Goal: Book appointment/travel/reservation

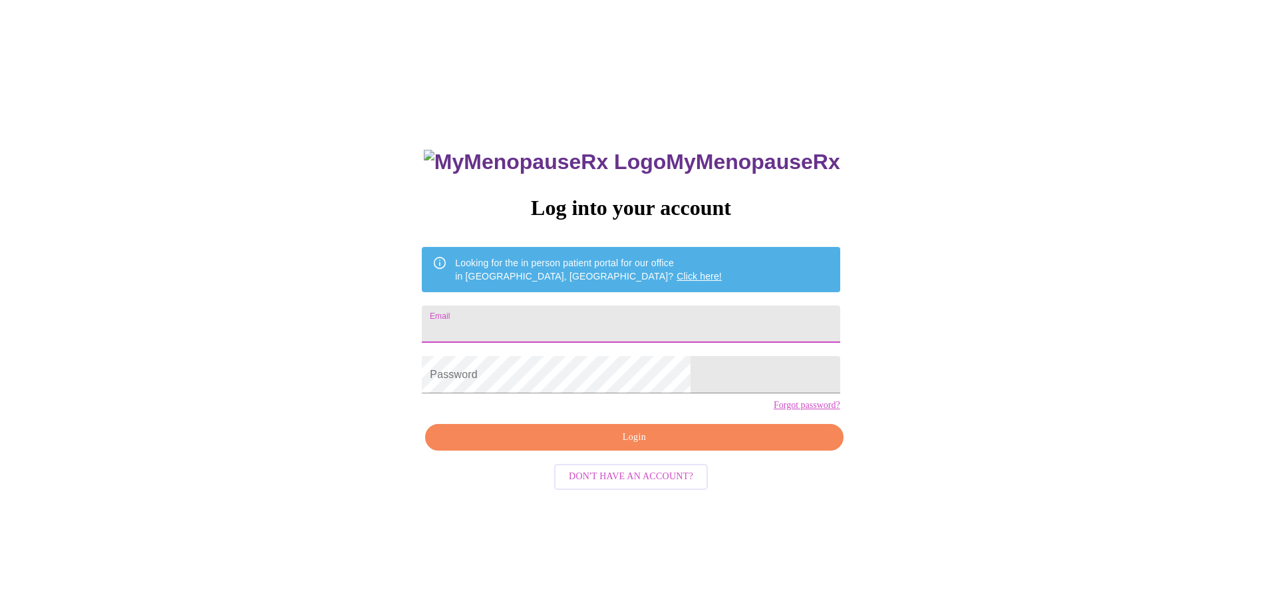
drag, startPoint x: 615, startPoint y: 321, endPoint x: 611, endPoint y: 315, distance: 7.8
click at [614, 321] on input "Email" at bounding box center [631, 323] width 418 height 37
type input "[EMAIL_ADDRESS][DOMAIN_NAME]"
click at [619, 446] on span "Login" at bounding box center [633, 437] width 387 height 17
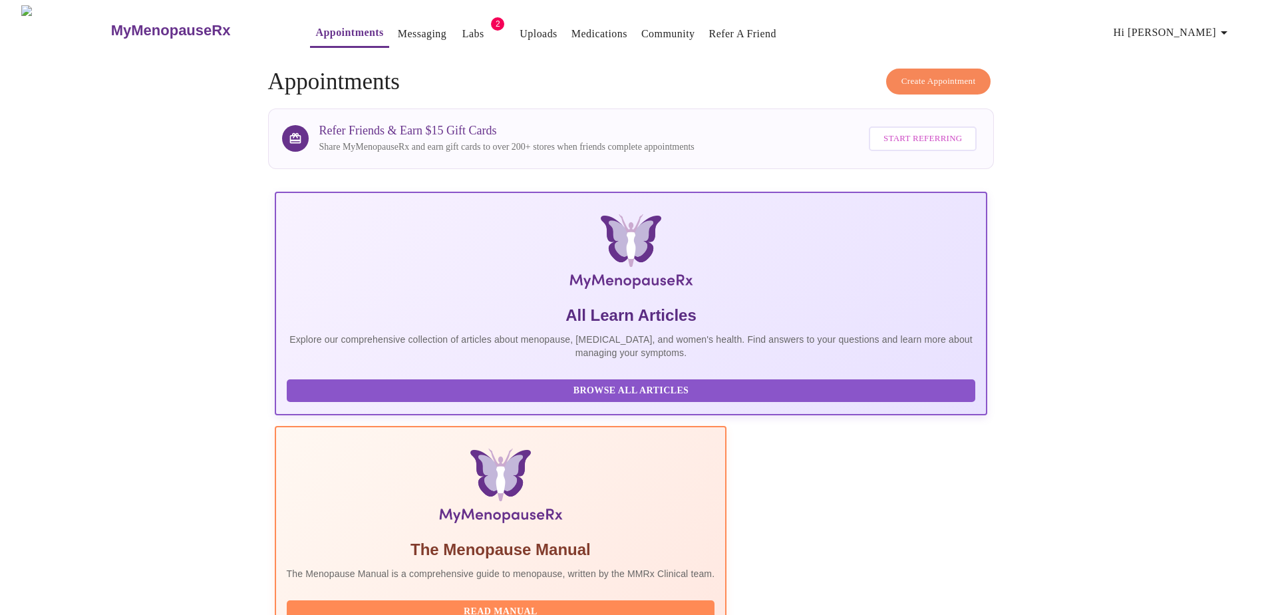
click at [321, 26] on link "Appointments" at bounding box center [349, 32] width 68 height 19
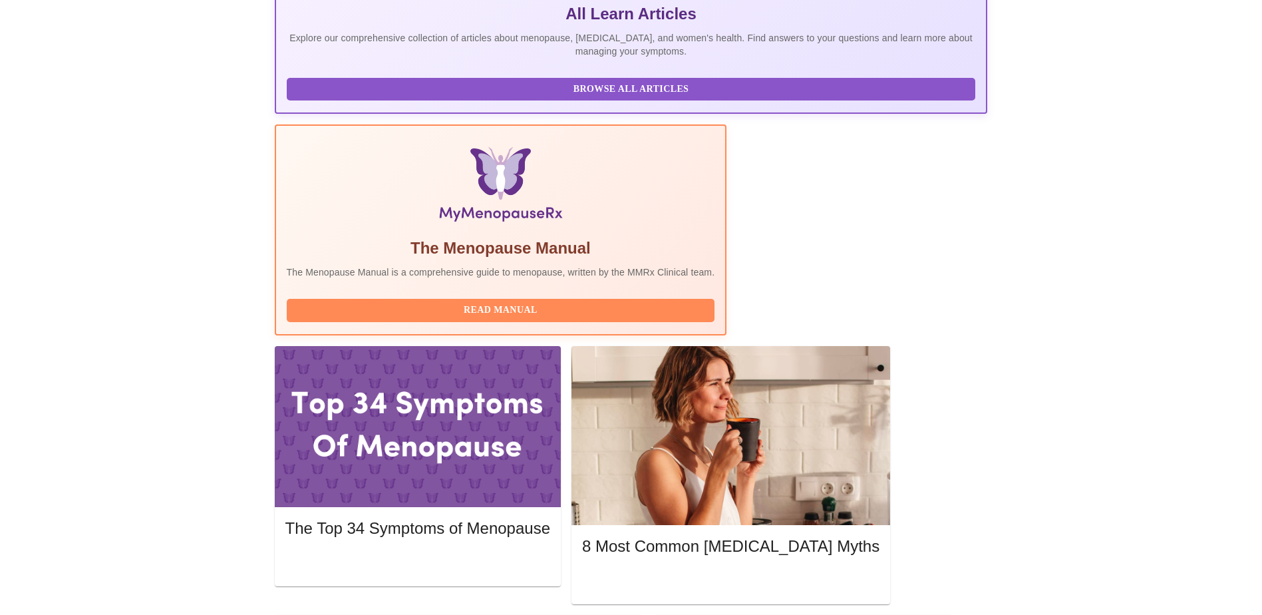
scroll to position [333, 0]
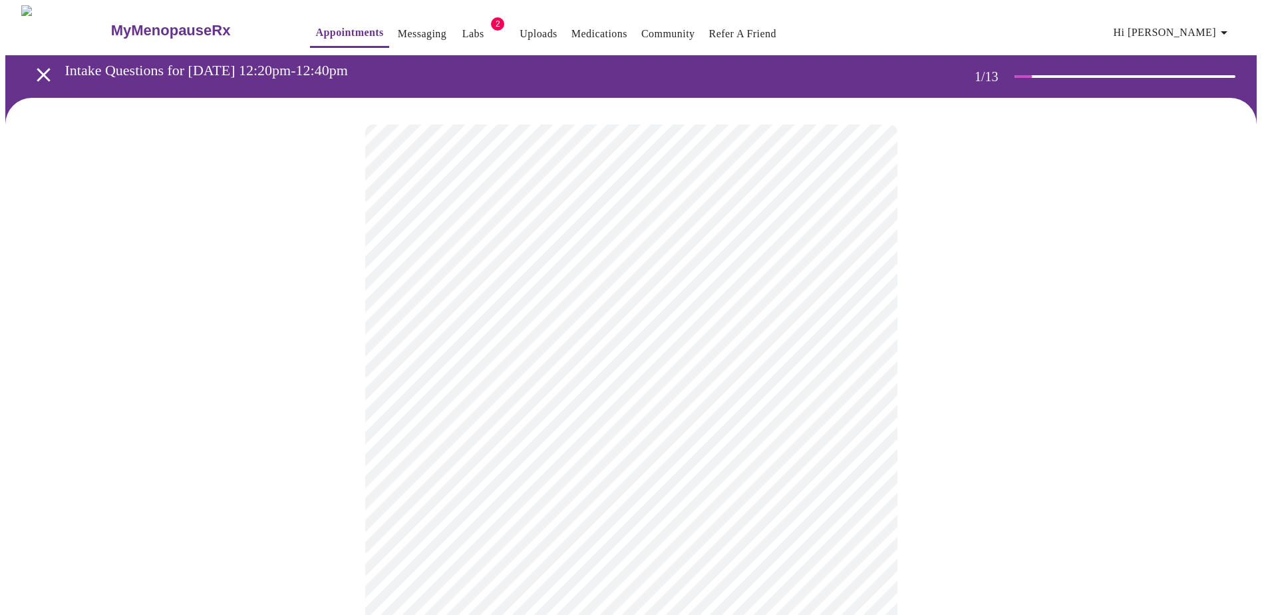
click at [556, 285] on body "MyMenopauseRx Appointments Messaging Labs 2 Uploads Medications Community Refer…" at bounding box center [630, 612] width 1251 height 1215
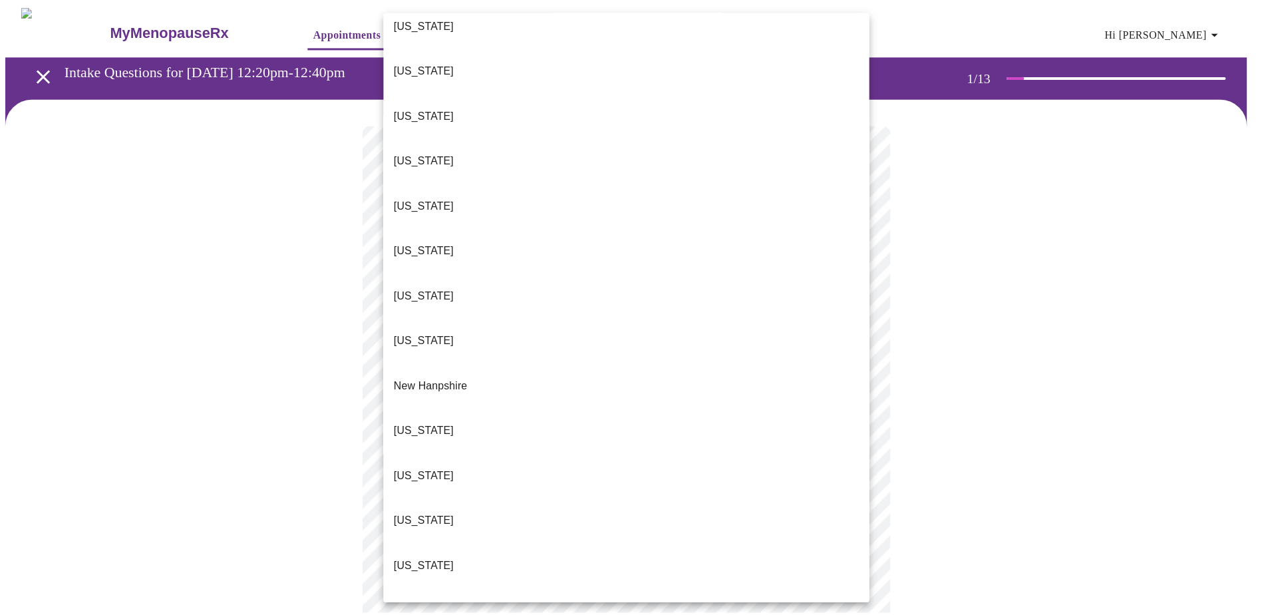
scroll to position [931, 0]
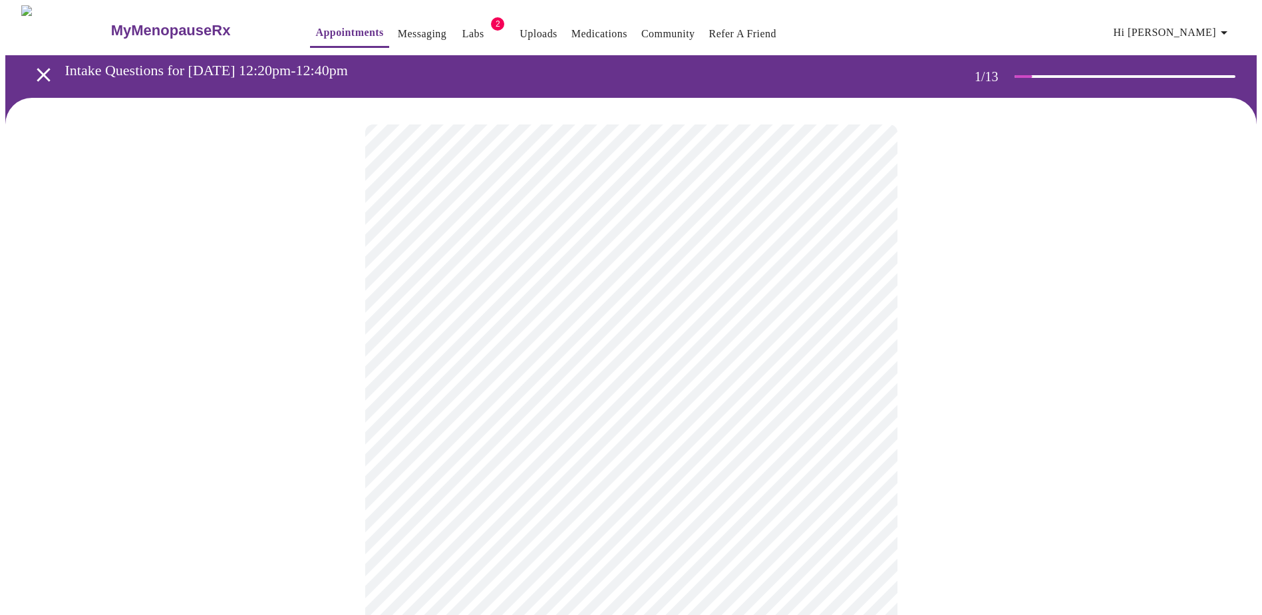
click at [479, 381] on body "MyMenopauseRx Appointments Messaging Labs 2 Uploads Medications Community Refer…" at bounding box center [630, 608] width 1251 height 1207
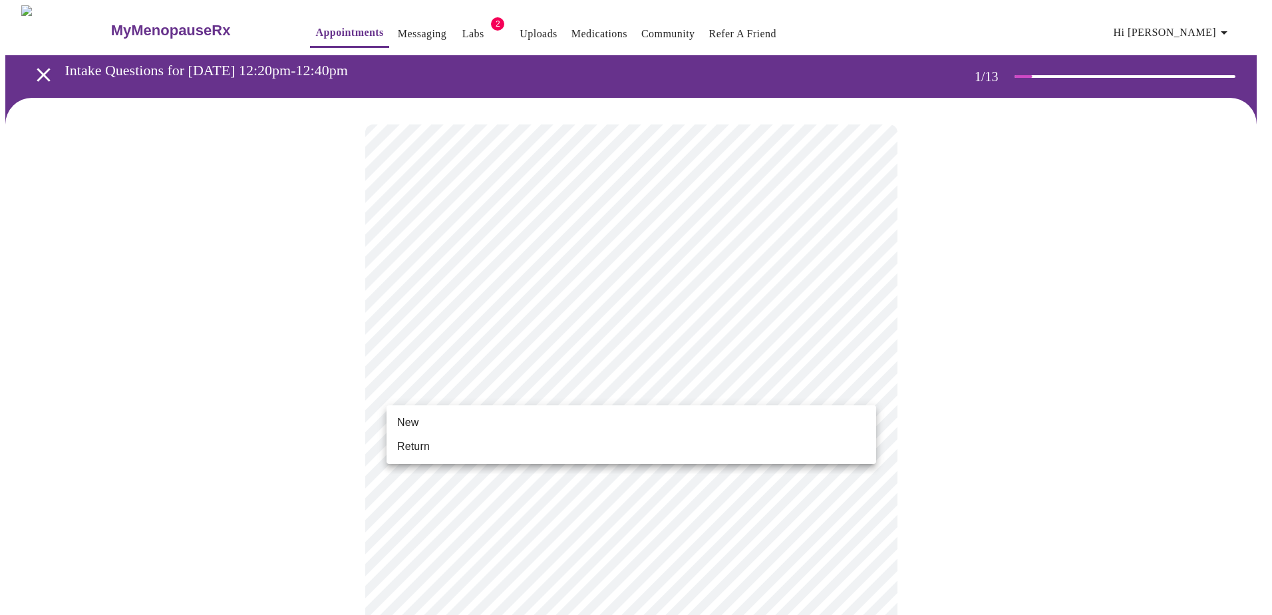
click at [424, 442] on span "Return" at bounding box center [413, 446] width 33 height 16
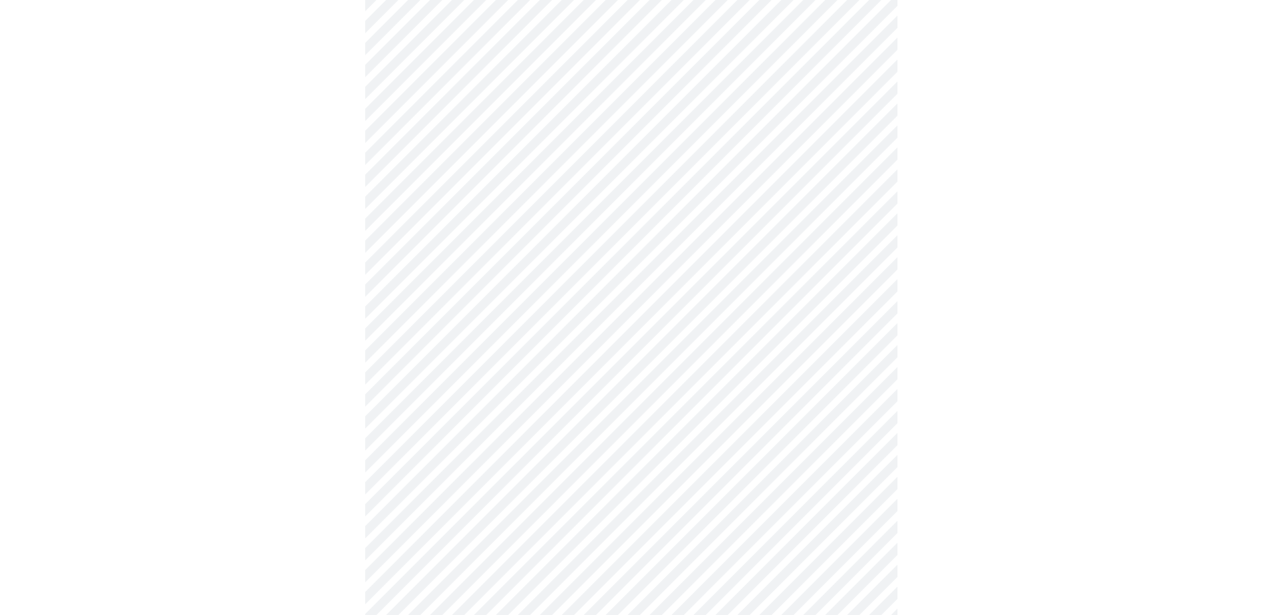
scroll to position [574, 0]
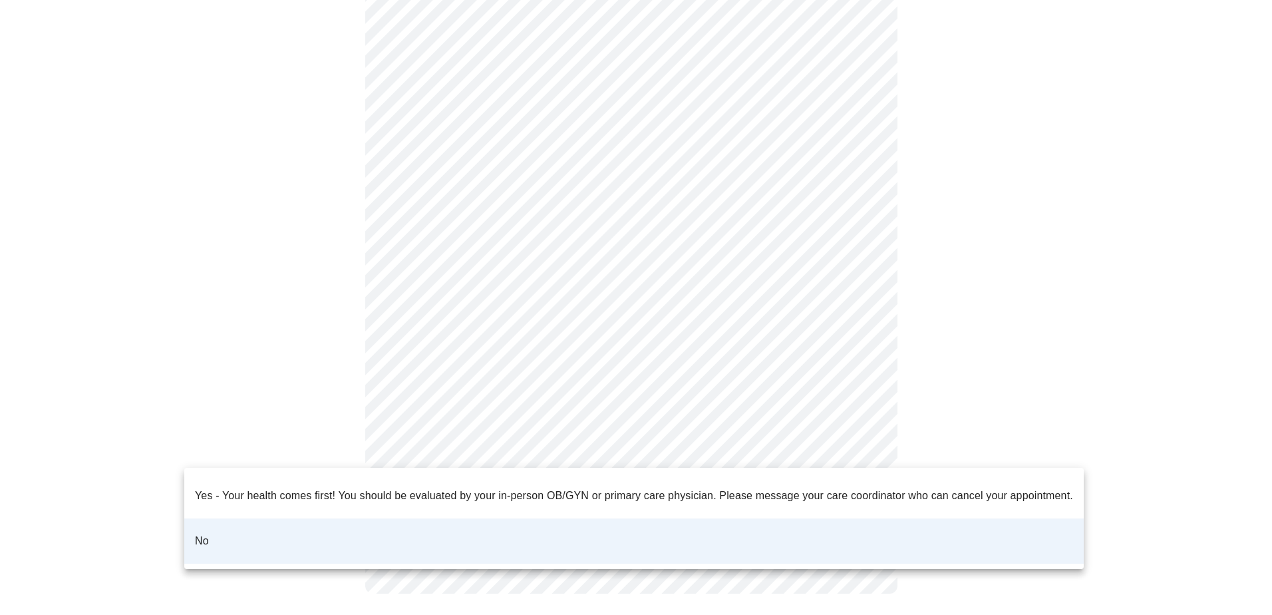
click at [581, 444] on body "MyMenopauseRx Appointments Messaging Labs 2 Uploads Medications Community Refer…" at bounding box center [635, 25] width 1261 height 1188
click at [942, 358] on div at bounding box center [636, 307] width 1272 height 615
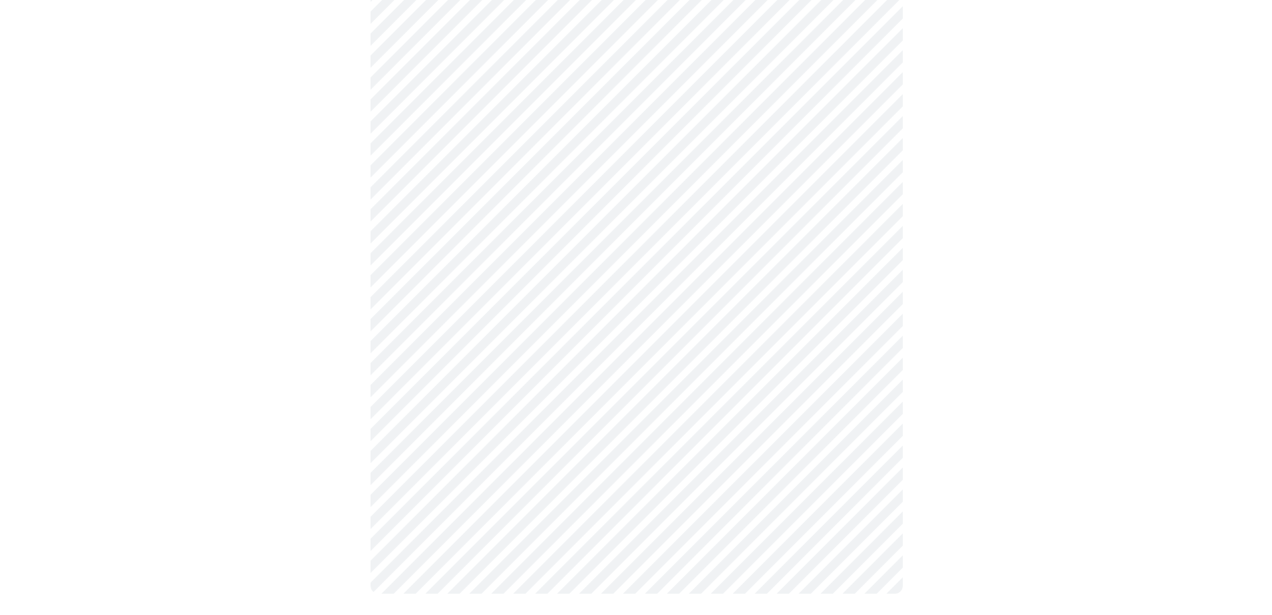
scroll to position [0, 0]
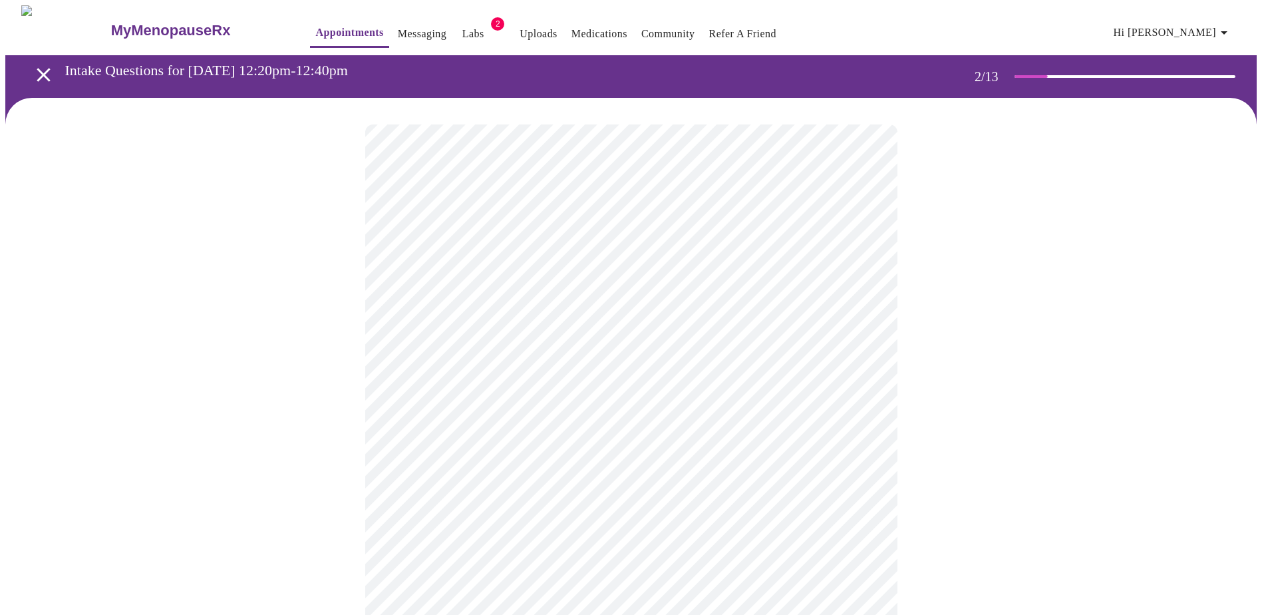
click at [474, 282] on body "MyMenopauseRx Appointments Messaging Labs 2 Uploads Medications Community Refer…" at bounding box center [630, 404] width 1251 height 799
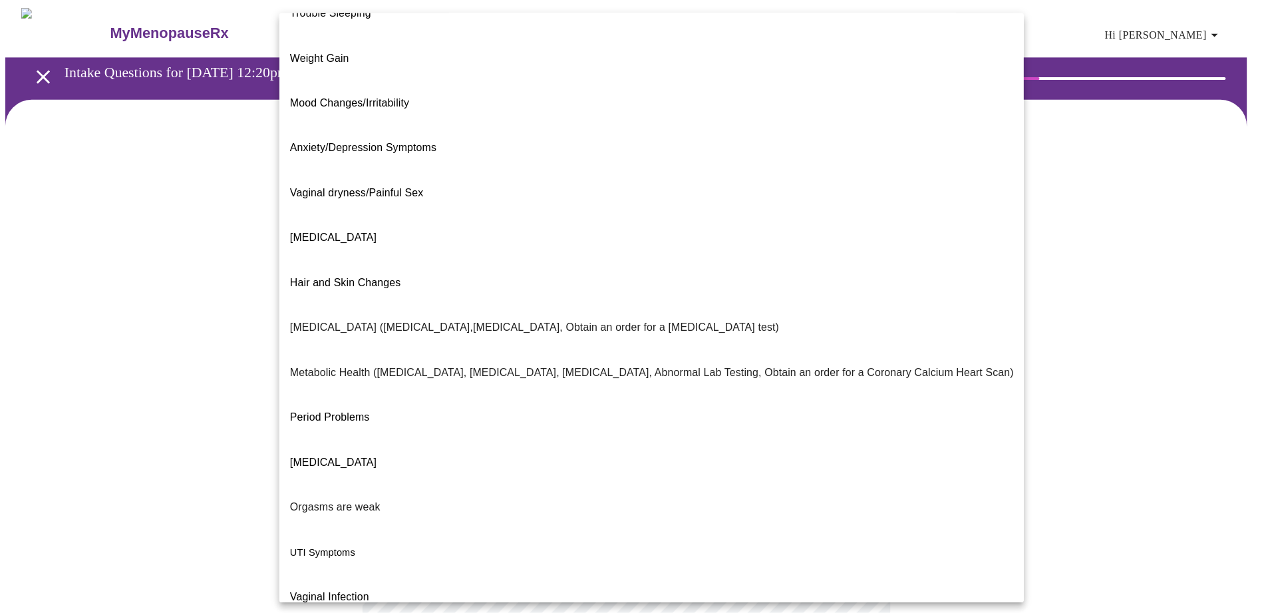
scroll to position [74, 0]
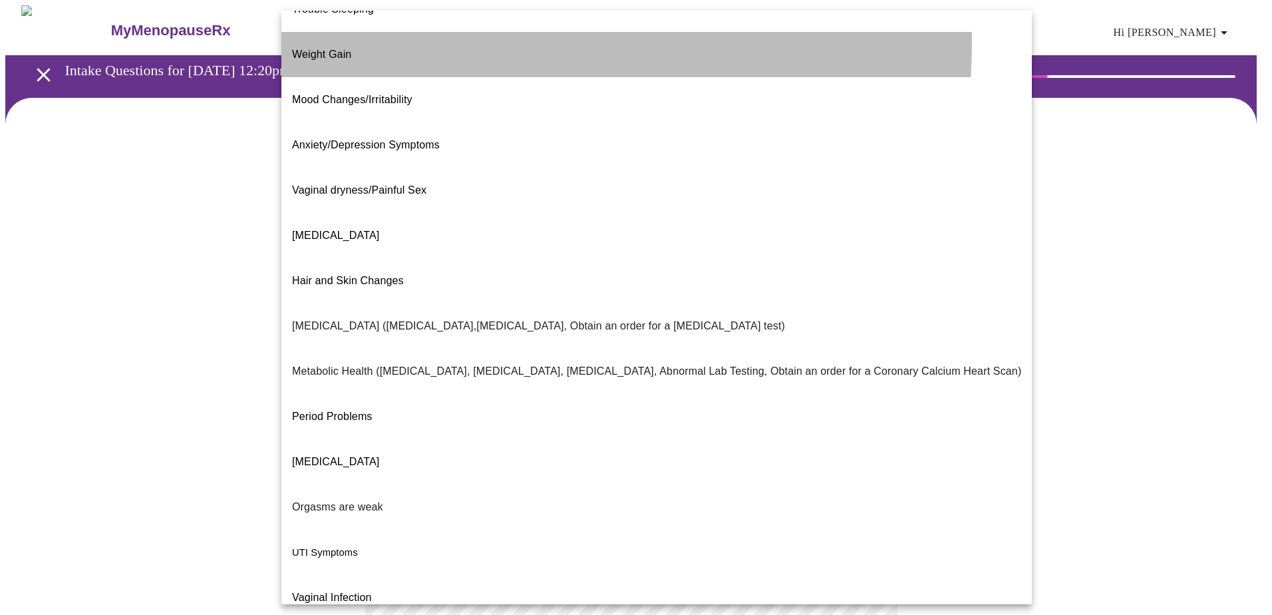
click at [358, 32] on li "Weight Gain" at bounding box center [656, 54] width 750 height 45
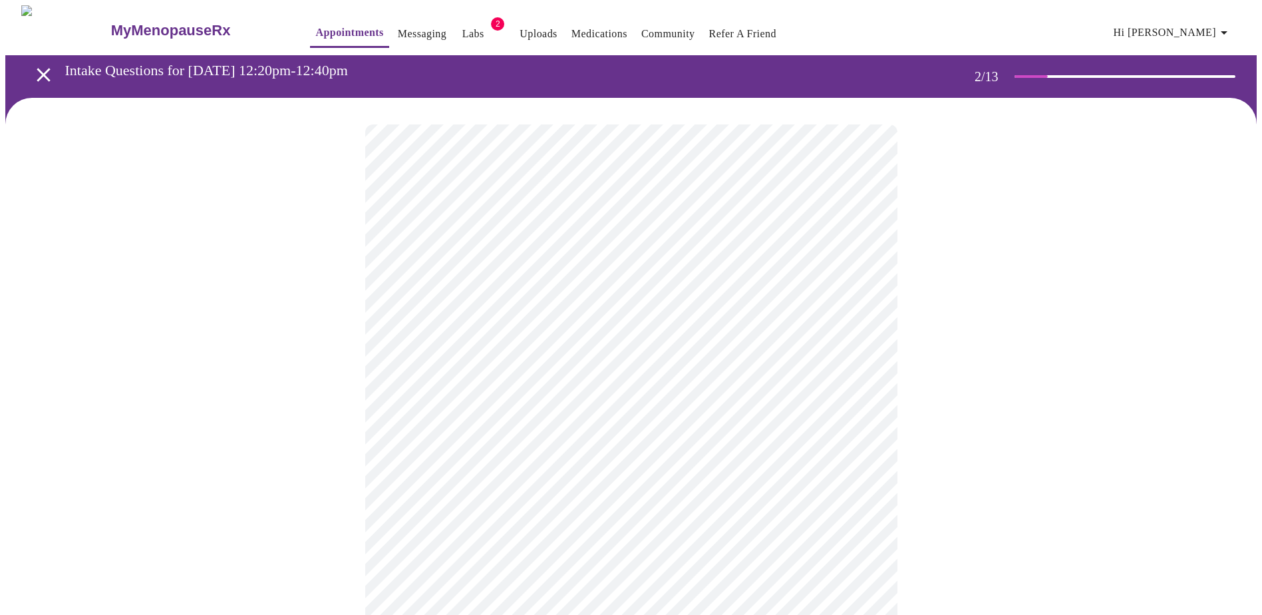
click at [468, 408] on body "MyMenopauseRx Appointments Messaging Labs 2 Uploads Medications Community Refer…" at bounding box center [630, 400] width 1251 height 791
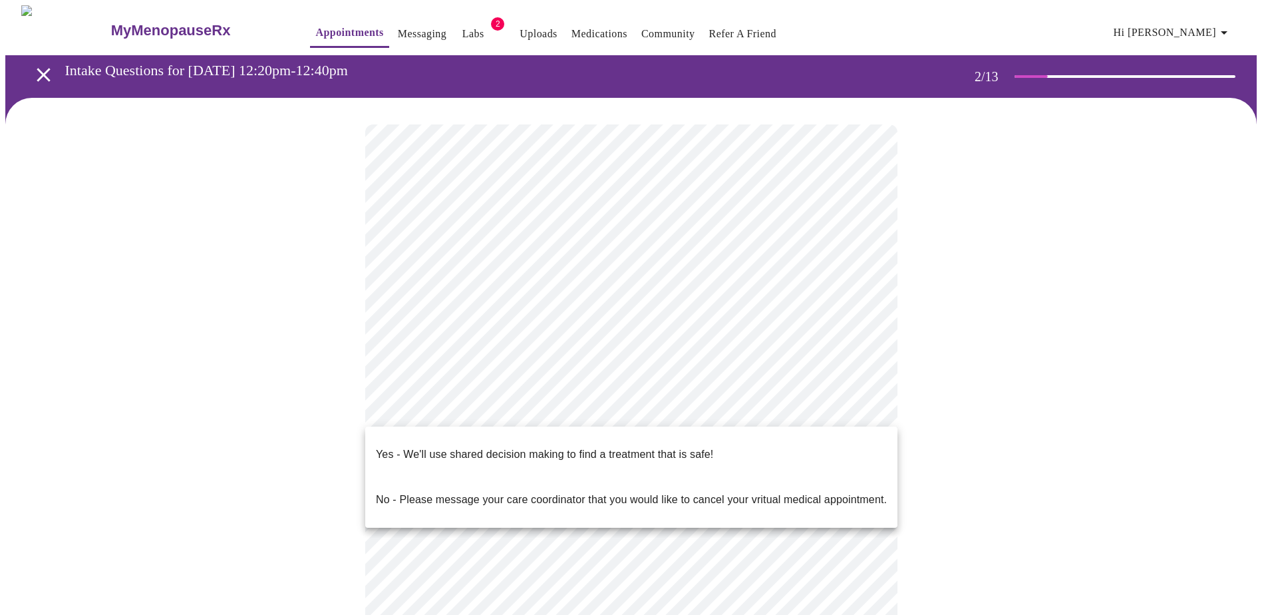
click at [451, 405] on div at bounding box center [636, 307] width 1272 height 615
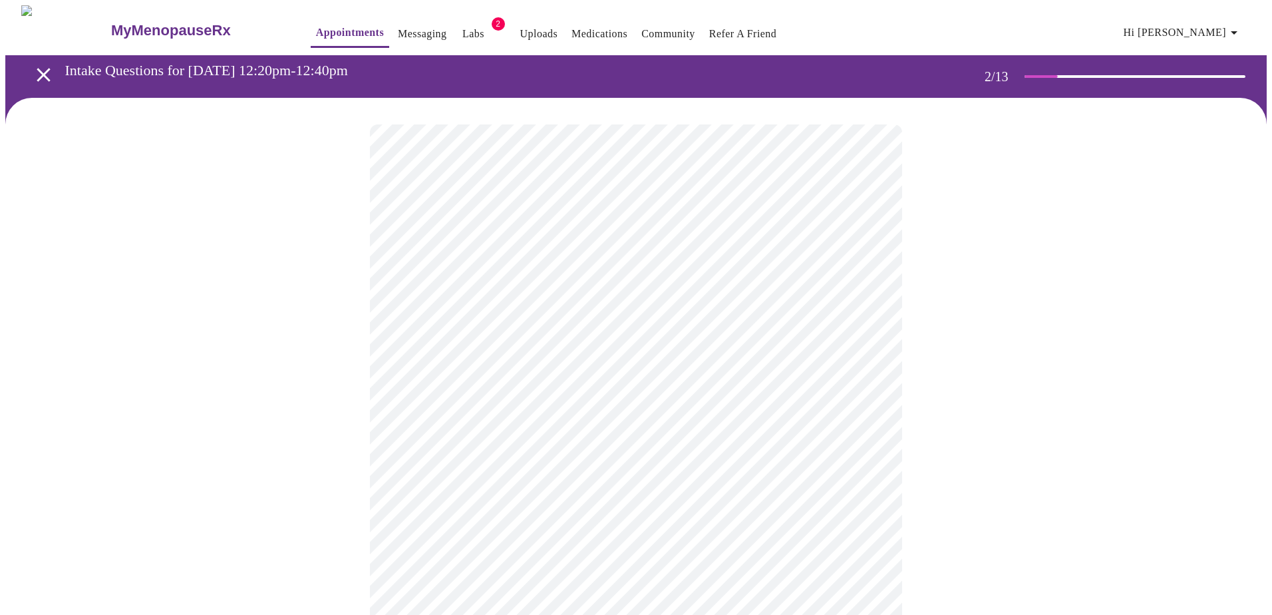
click at [865, 402] on body "MyMenopauseRx Appointments Messaging Labs 2 Uploads Medications Community Refer…" at bounding box center [635, 400] width 1261 height 791
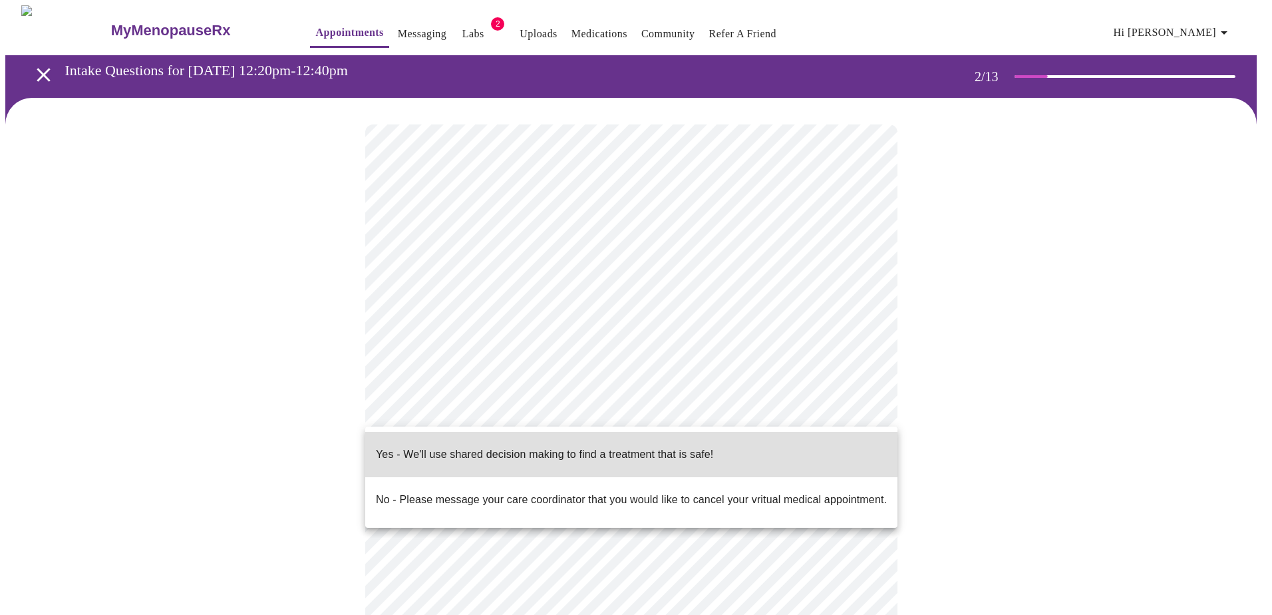
click at [612, 446] on p "Yes - We'll use shared decision making to find a treatment that is safe!" at bounding box center [544, 454] width 337 height 16
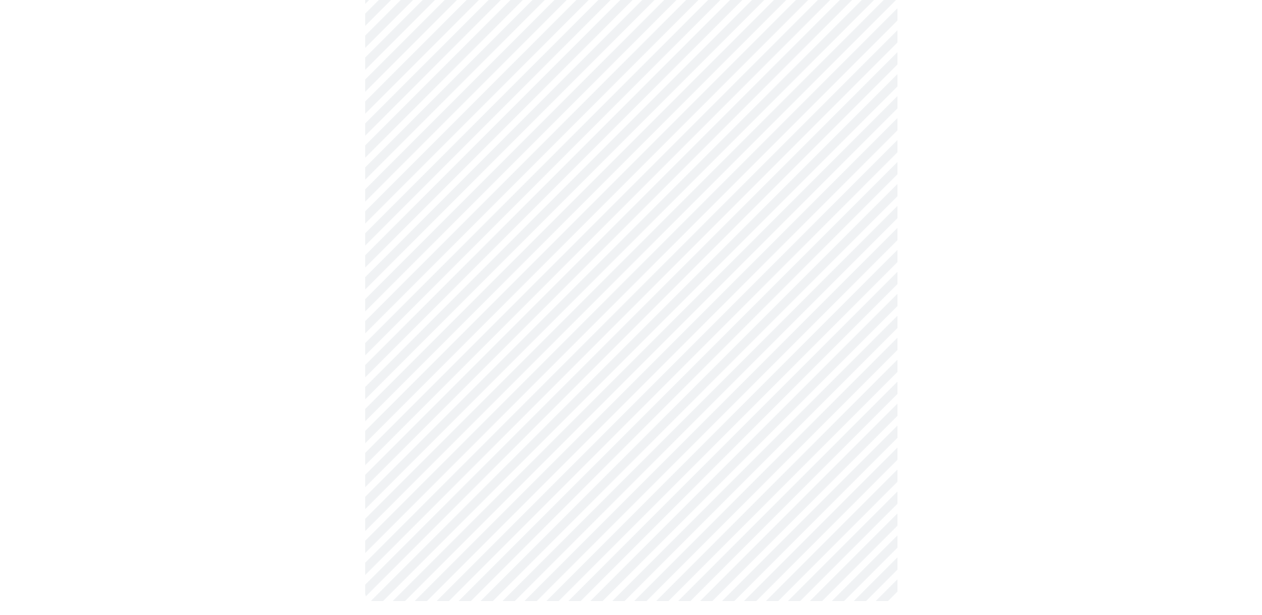
scroll to position [0, 0]
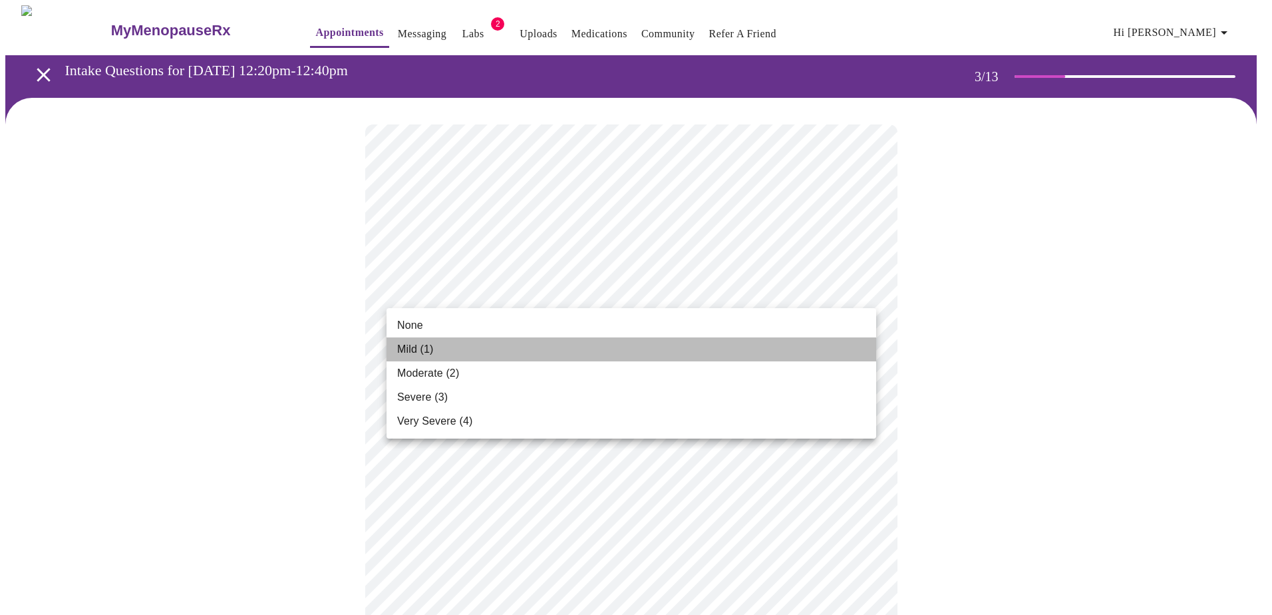
click at [439, 345] on li "Mild (1)" at bounding box center [630, 349] width 489 height 24
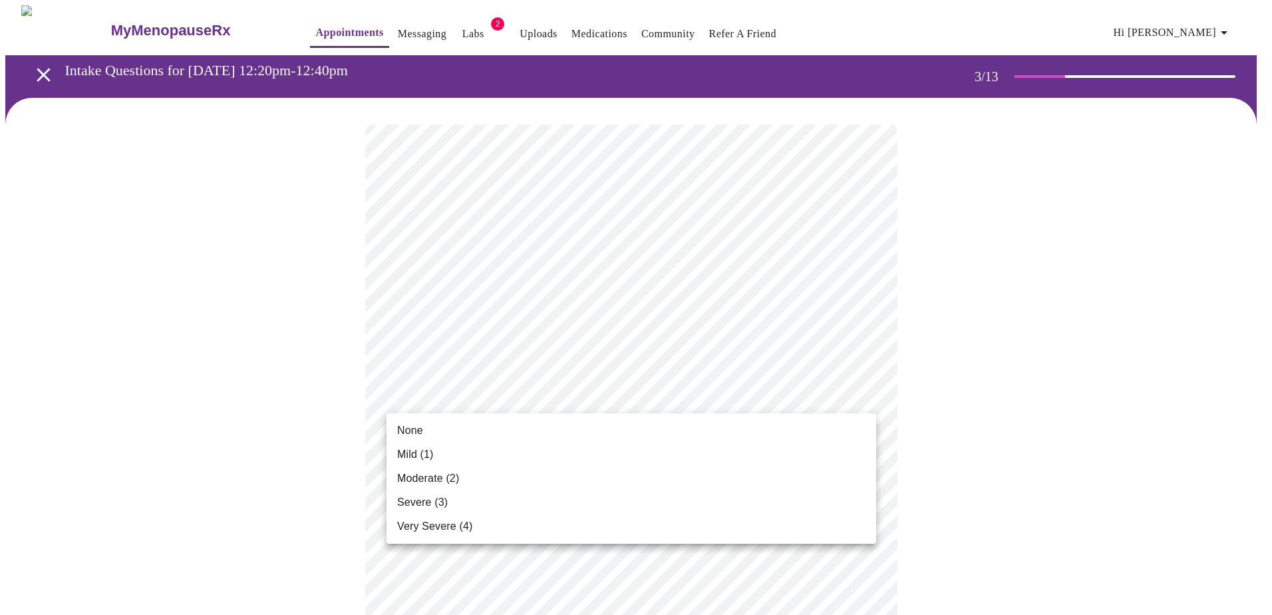
click at [437, 434] on li "None" at bounding box center [630, 430] width 489 height 24
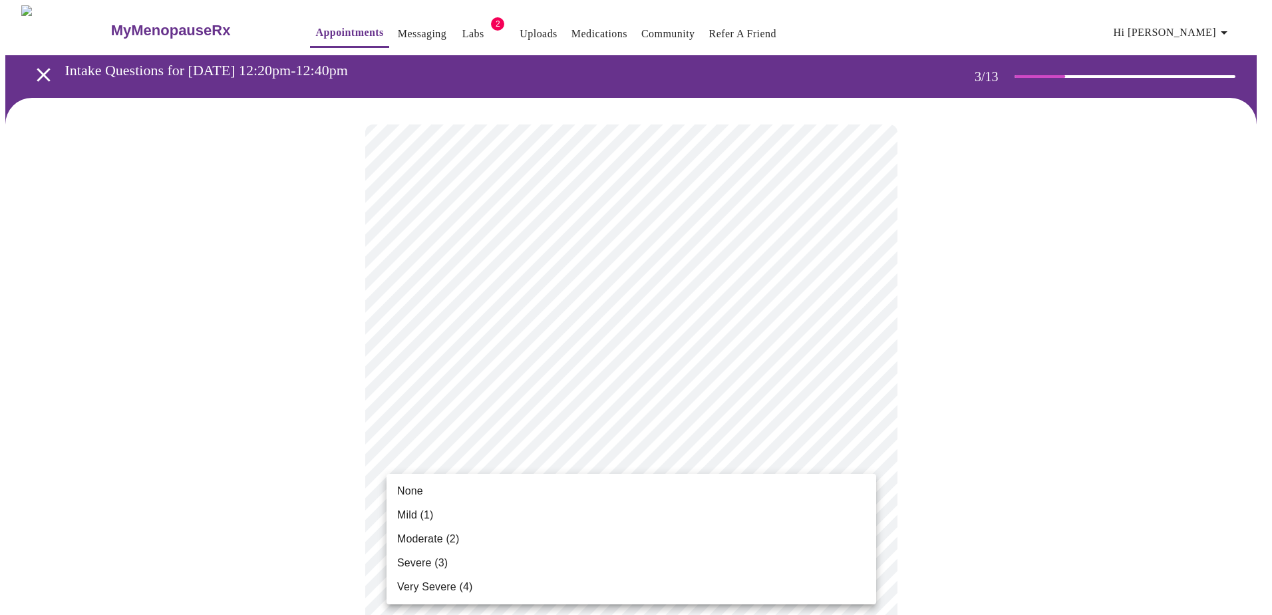
click at [430, 539] on span "Moderate (2)" at bounding box center [428, 539] width 62 height 16
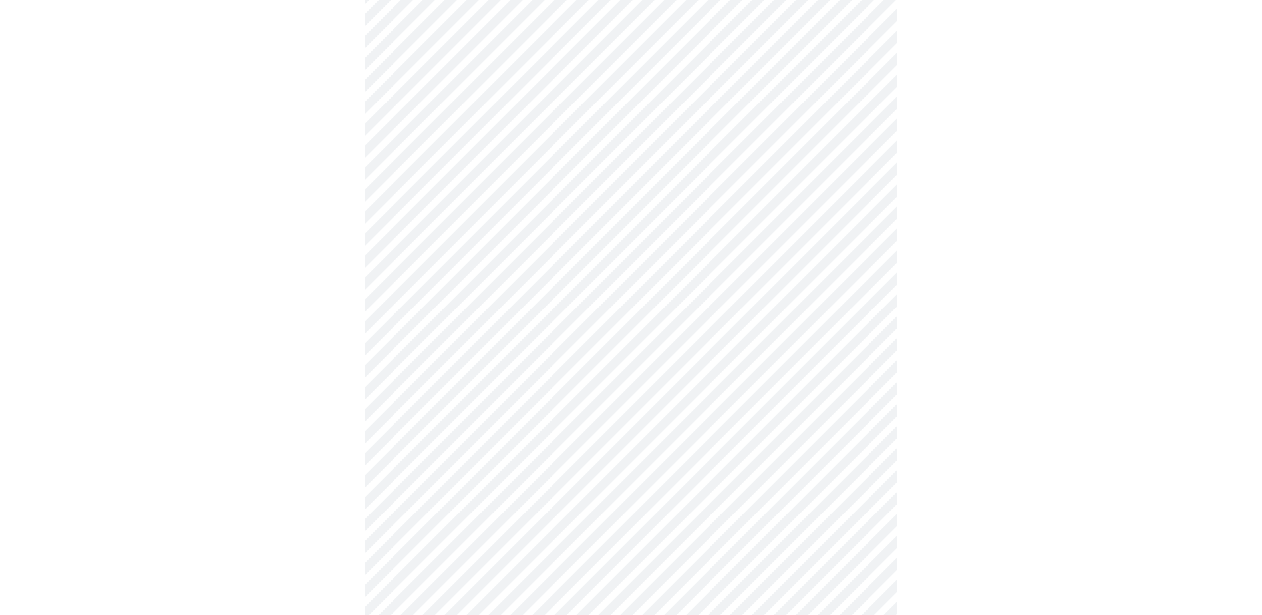
scroll to position [200, 0]
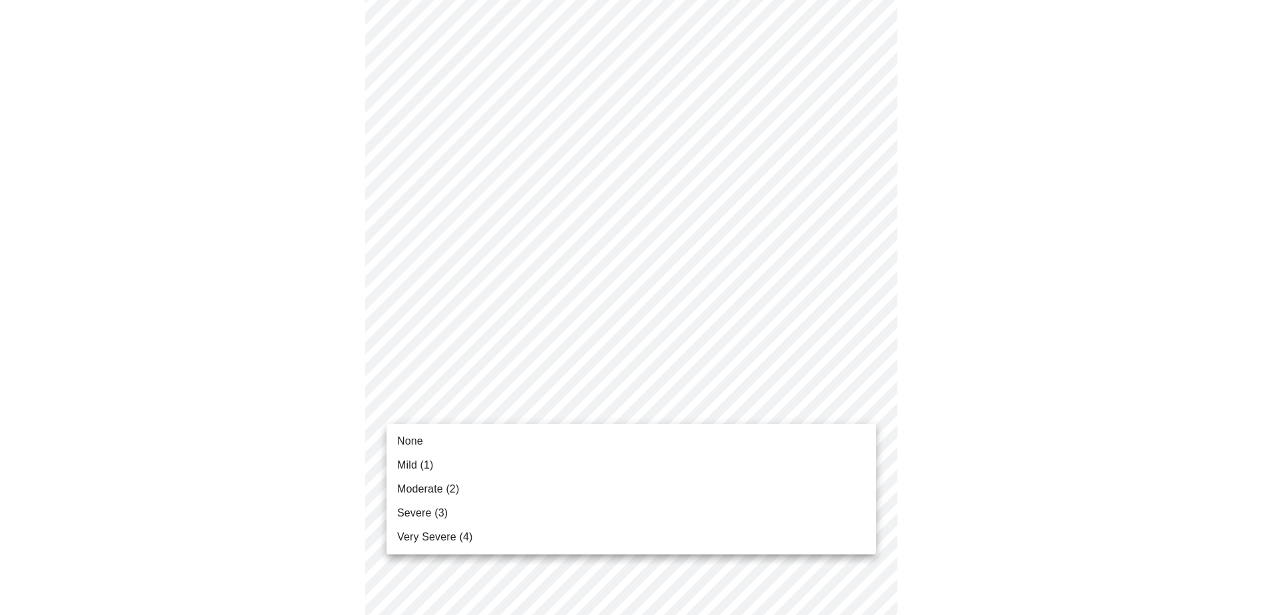
click at [454, 445] on li "None" at bounding box center [630, 441] width 489 height 24
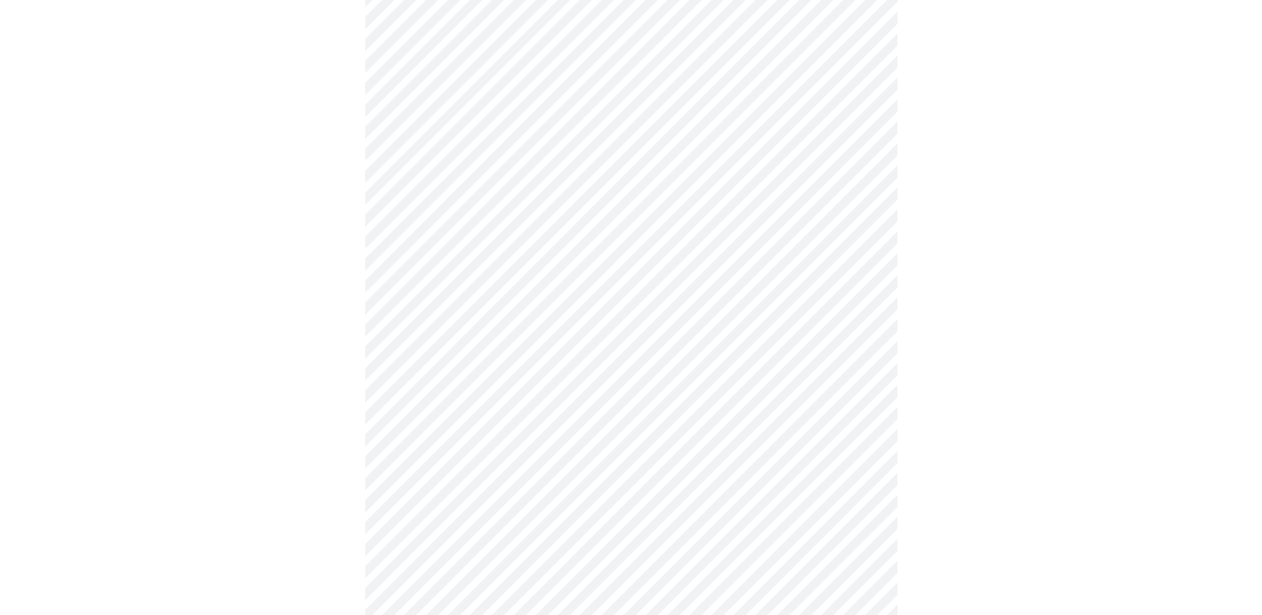
scroll to position [333, 0]
click at [550, 356] on body "MyMenopauseRx Appointments Messaging Labs 2 Uploads Medications Community Refer…" at bounding box center [630, 520] width 1251 height 1695
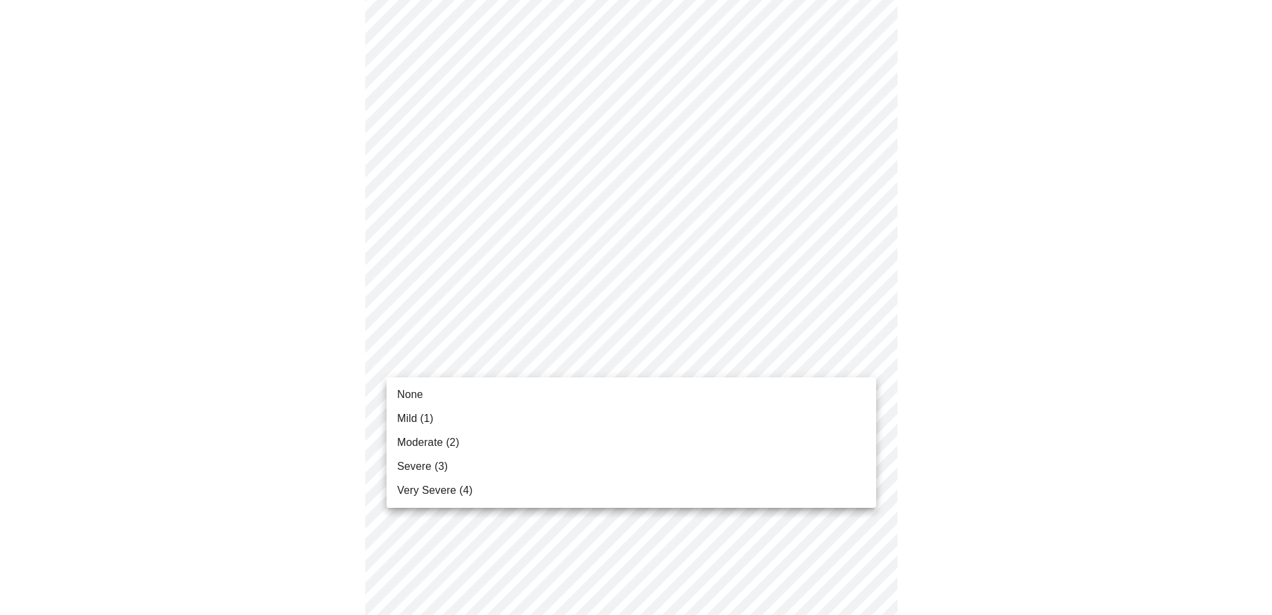
click at [448, 394] on li "None" at bounding box center [630, 394] width 489 height 24
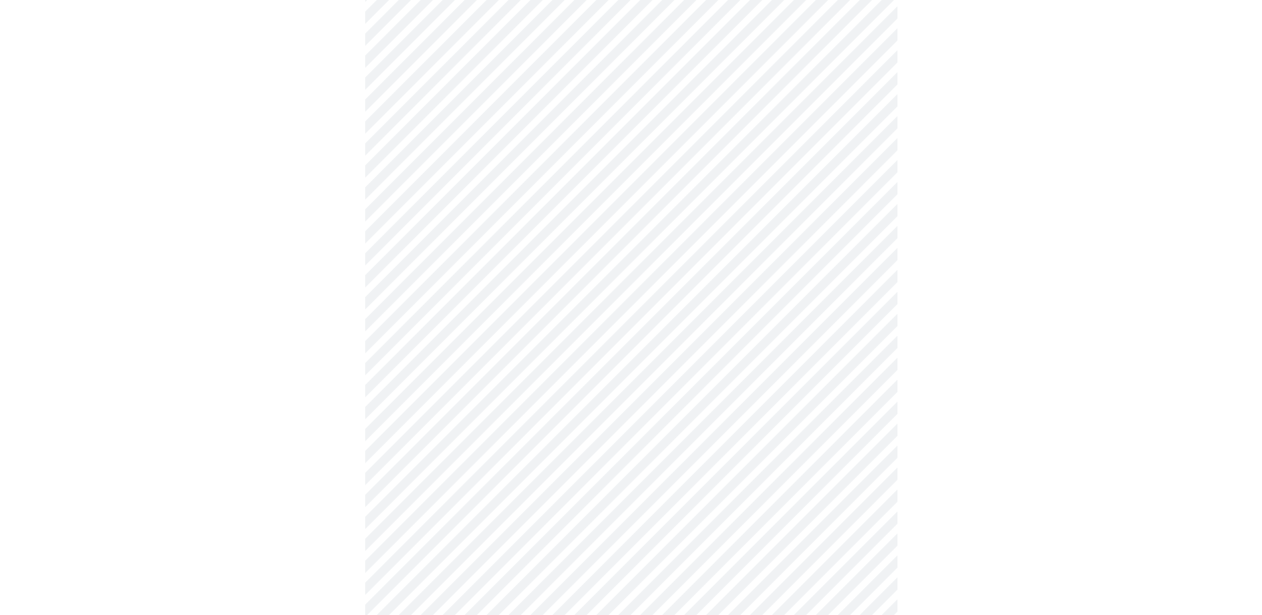
click at [551, 438] on body "MyMenopauseRx Appointments Messaging Labs 2 Uploads Medications Community Refer…" at bounding box center [630, 511] width 1251 height 1676
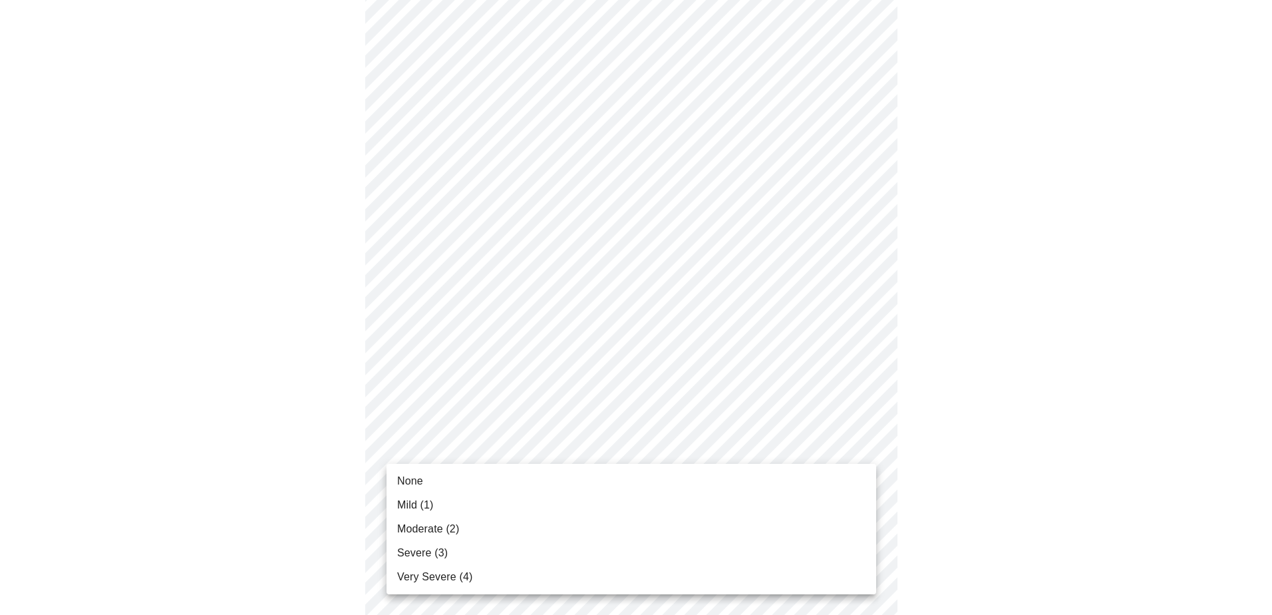
click at [482, 470] on li "None" at bounding box center [630, 481] width 489 height 24
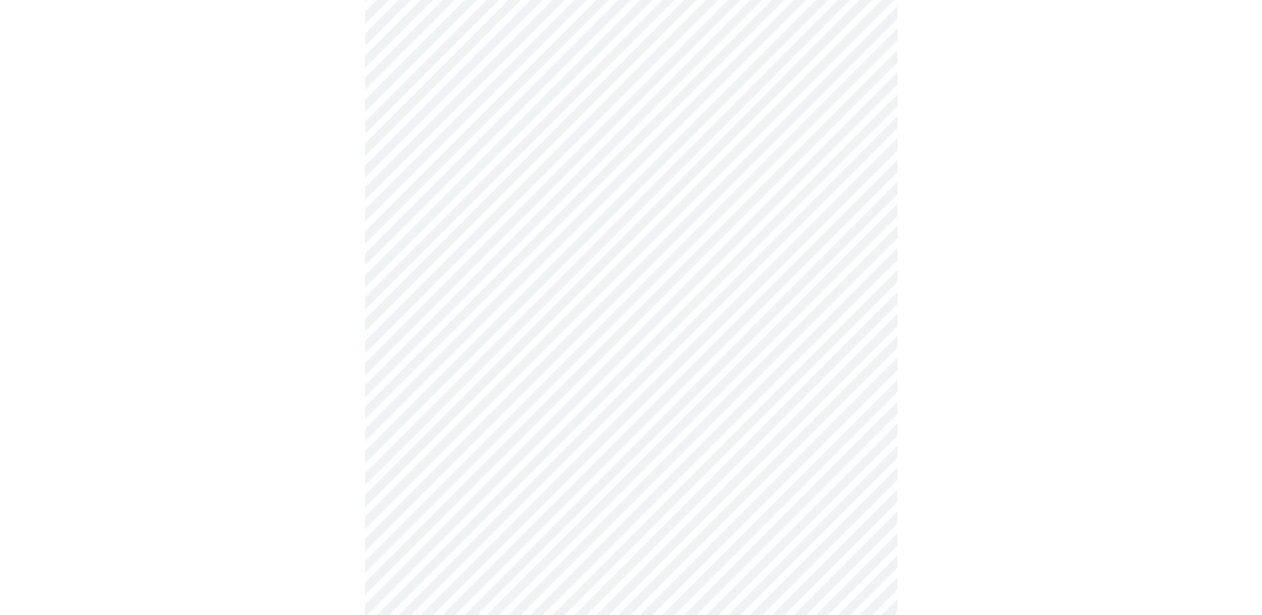
scroll to position [466, 0]
click at [642, 416] on body "MyMenopauseRx Appointments Messaging Labs 2 Uploads Medications Community Refer…" at bounding box center [630, 368] width 1251 height 1657
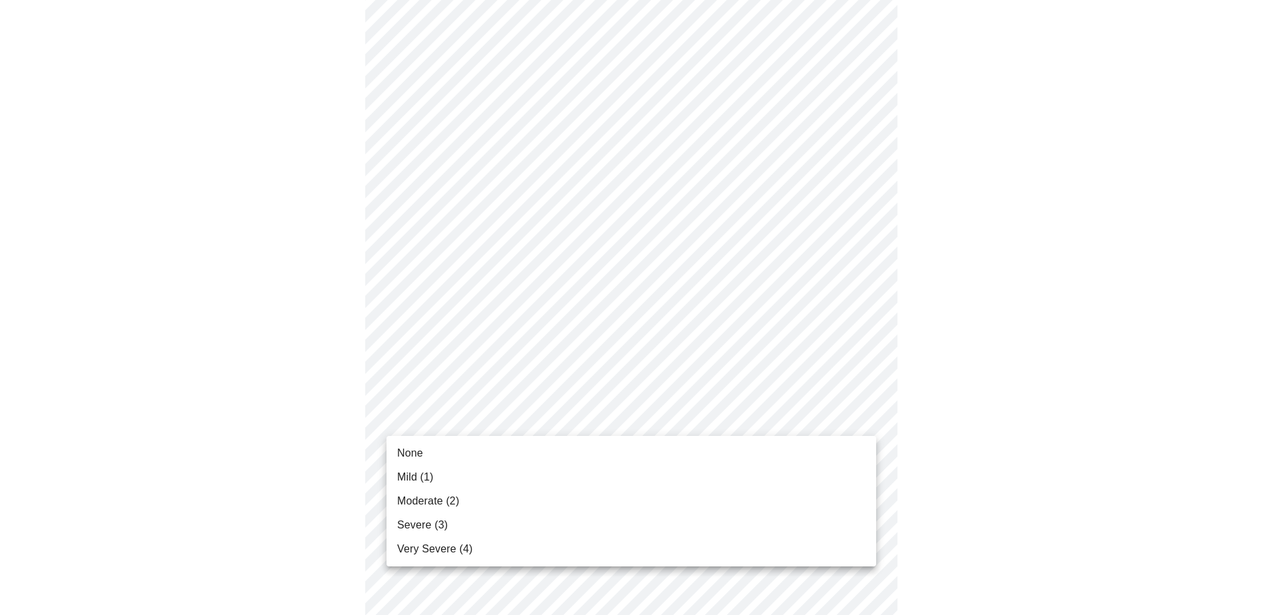
drag, startPoint x: 434, startPoint y: 476, endPoint x: 462, endPoint y: 473, distance: 27.5
click at [435, 476] on li "Mild (1)" at bounding box center [630, 477] width 489 height 24
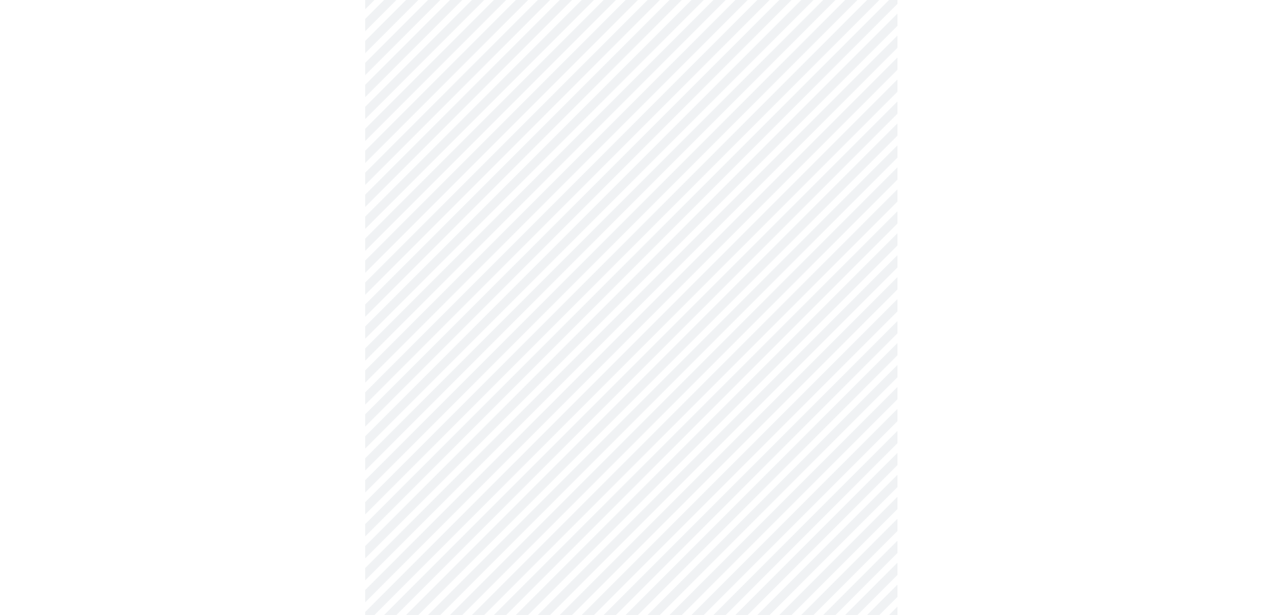
scroll to position [665, 0]
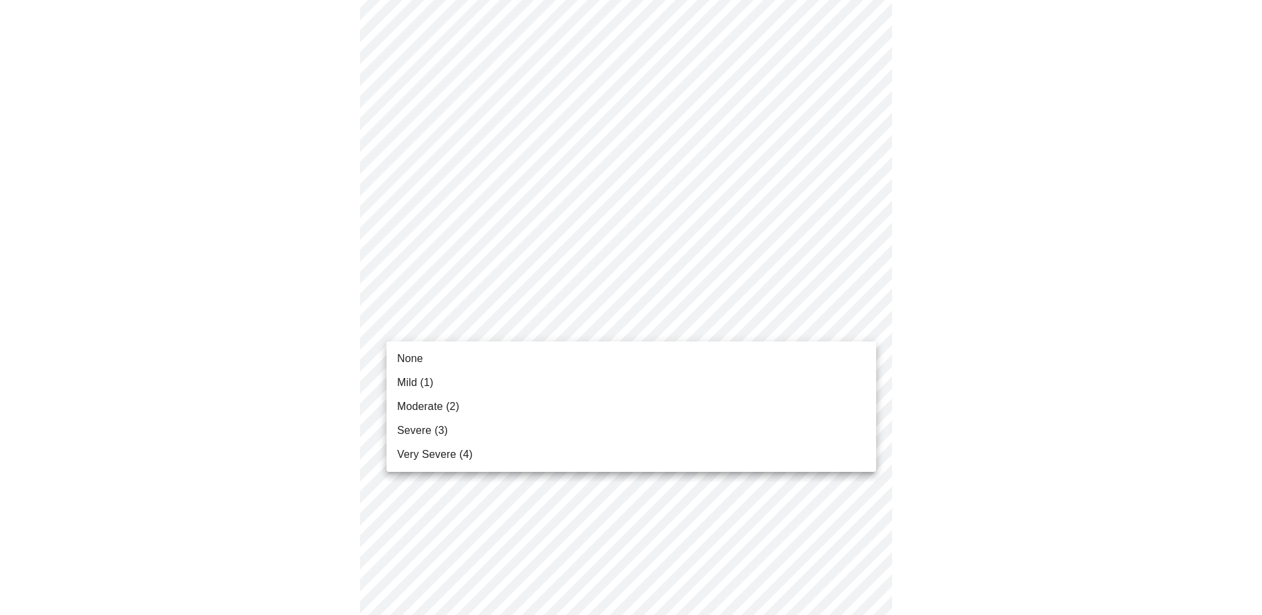
click at [524, 325] on body "MyMenopauseRx Appointments Messaging Labs 2 Uploads Medications Community Refer…" at bounding box center [630, 159] width 1251 height 1639
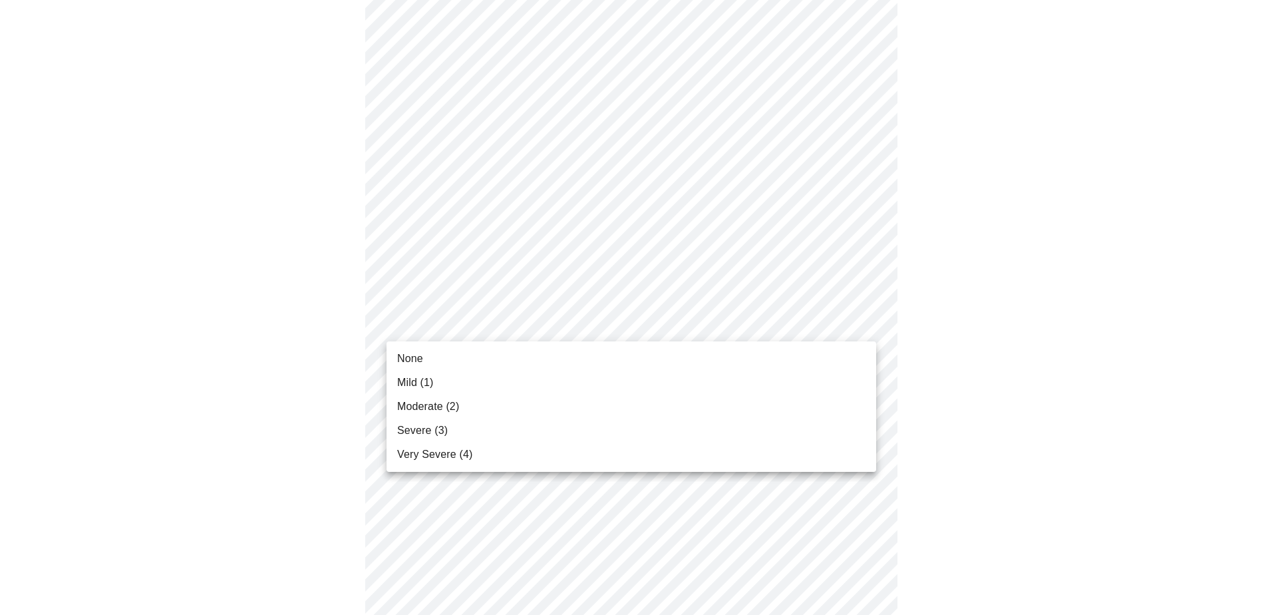
click at [446, 406] on span "Moderate (2)" at bounding box center [428, 406] width 62 height 16
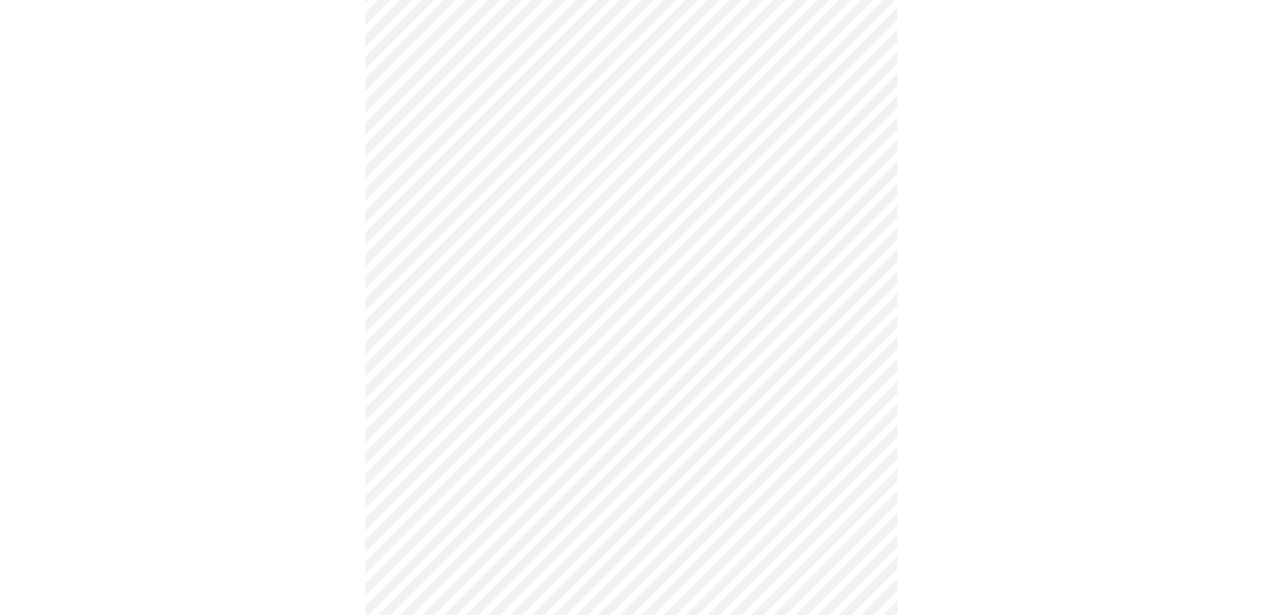
scroll to position [798, 0]
click at [593, 291] on body "MyMenopauseRx Appointments Messaging Labs 2 Uploads Medications Community Refer…" at bounding box center [630, 17] width 1251 height 1620
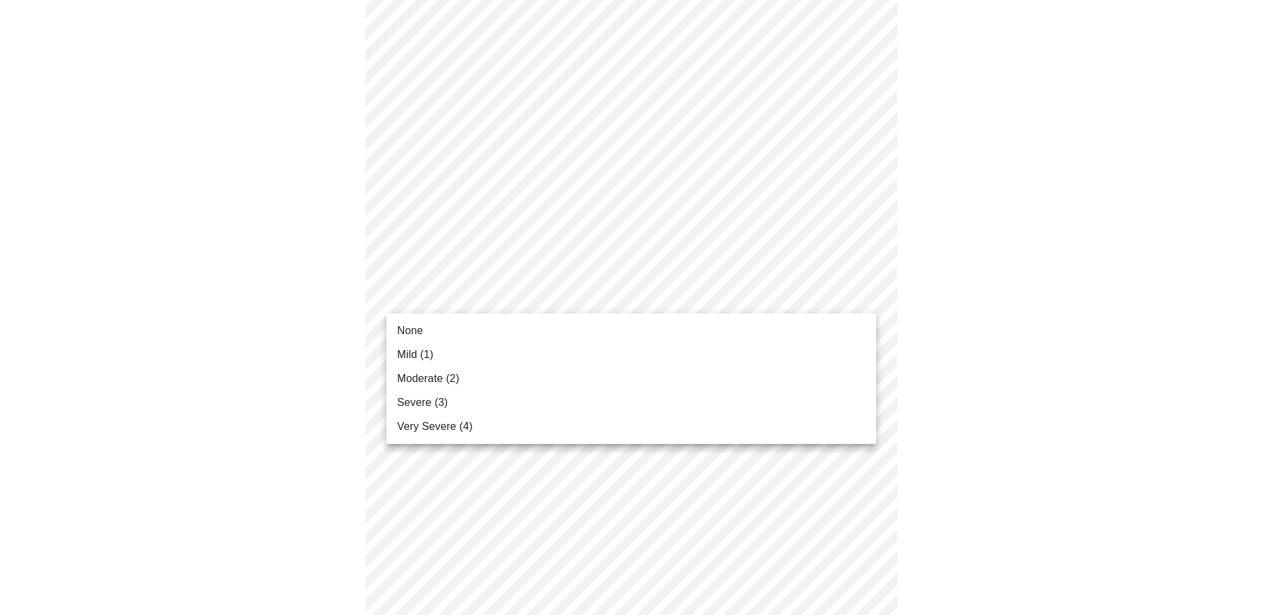
click at [427, 350] on span "Mild (1)" at bounding box center [415, 354] width 37 height 16
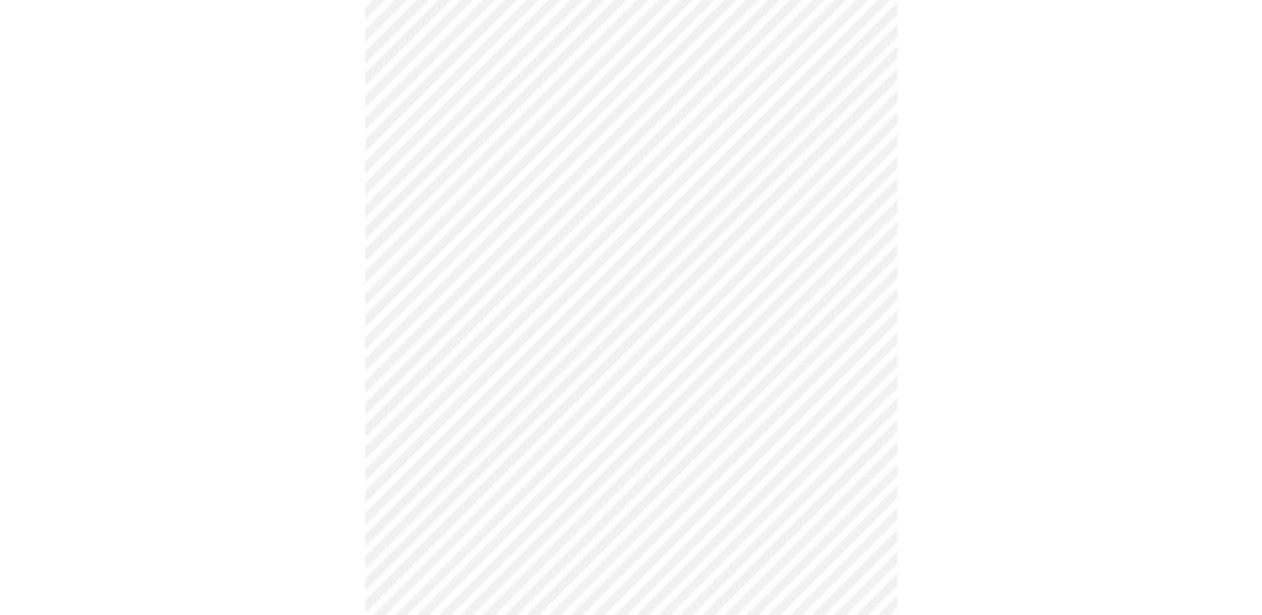
scroll to position [865, 0]
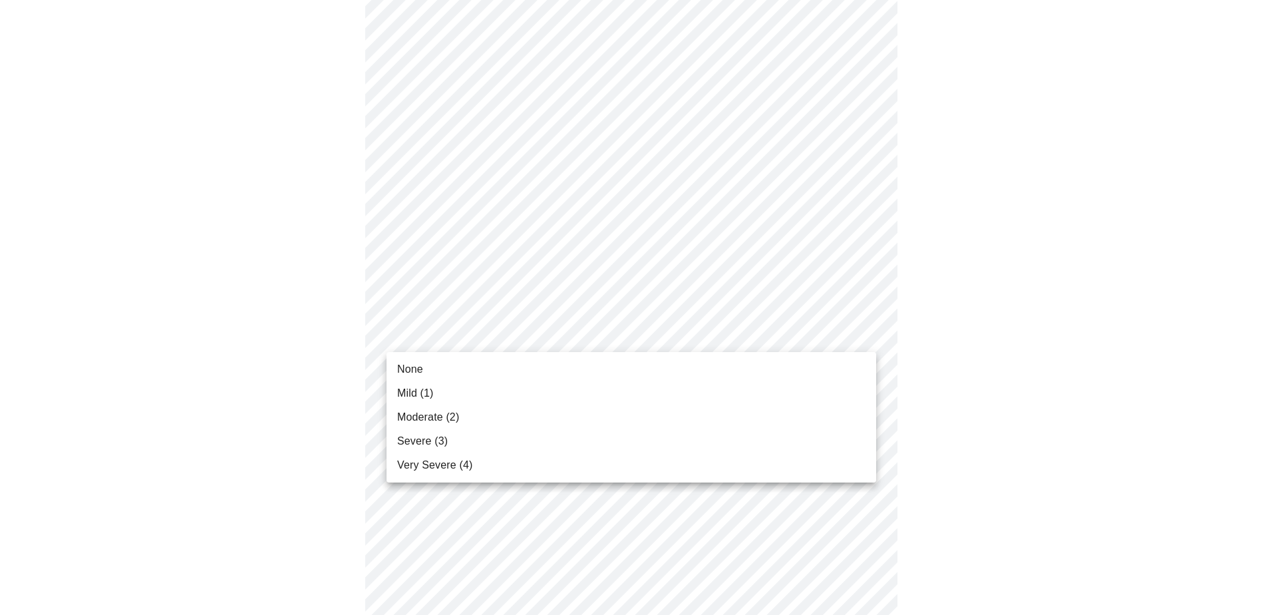
click at [430, 417] on span "Moderate (2)" at bounding box center [428, 417] width 62 height 16
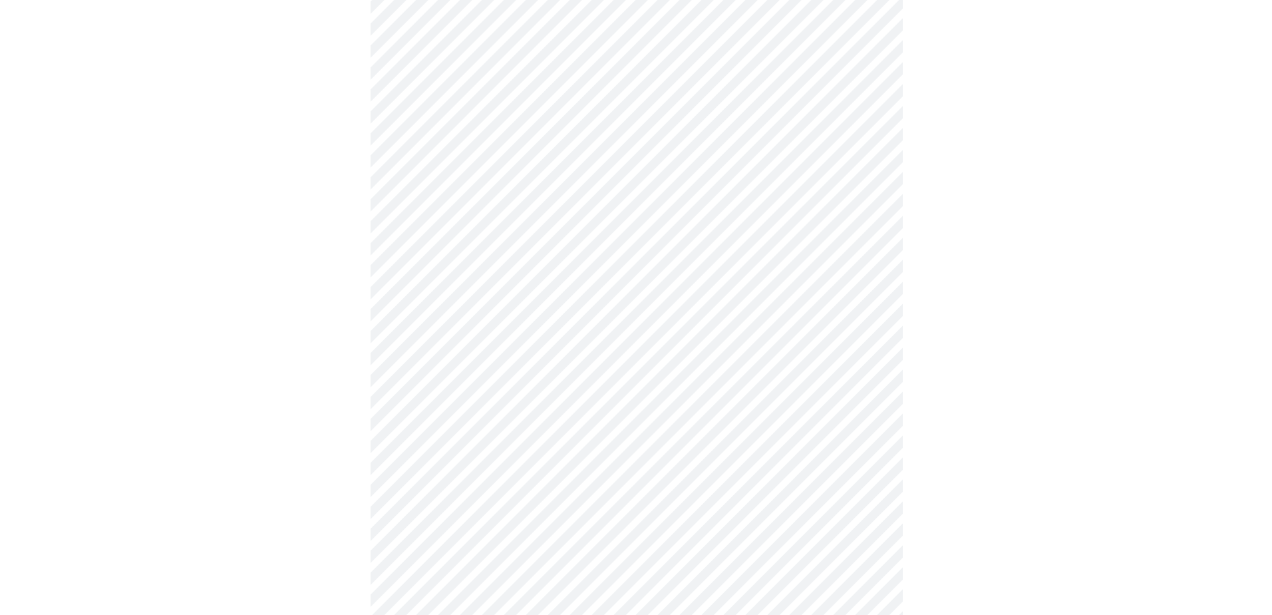
scroll to position [968, 0]
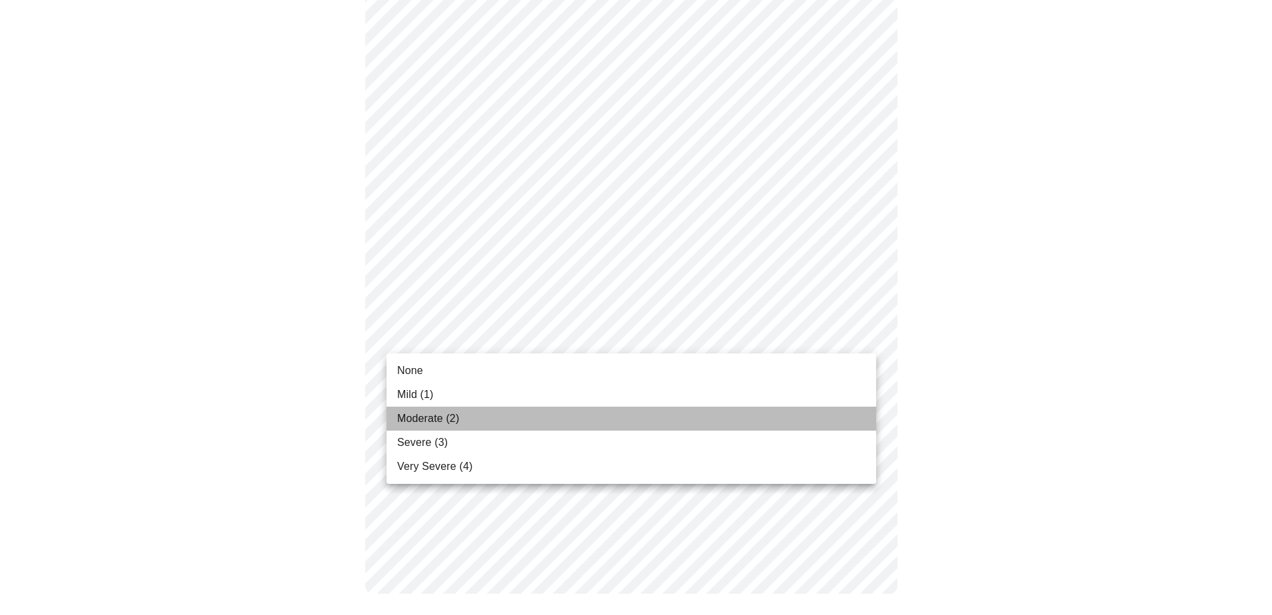
click at [444, 416] on span "Moderate (2)" at bounding box center [428, 418] width 62 height 16
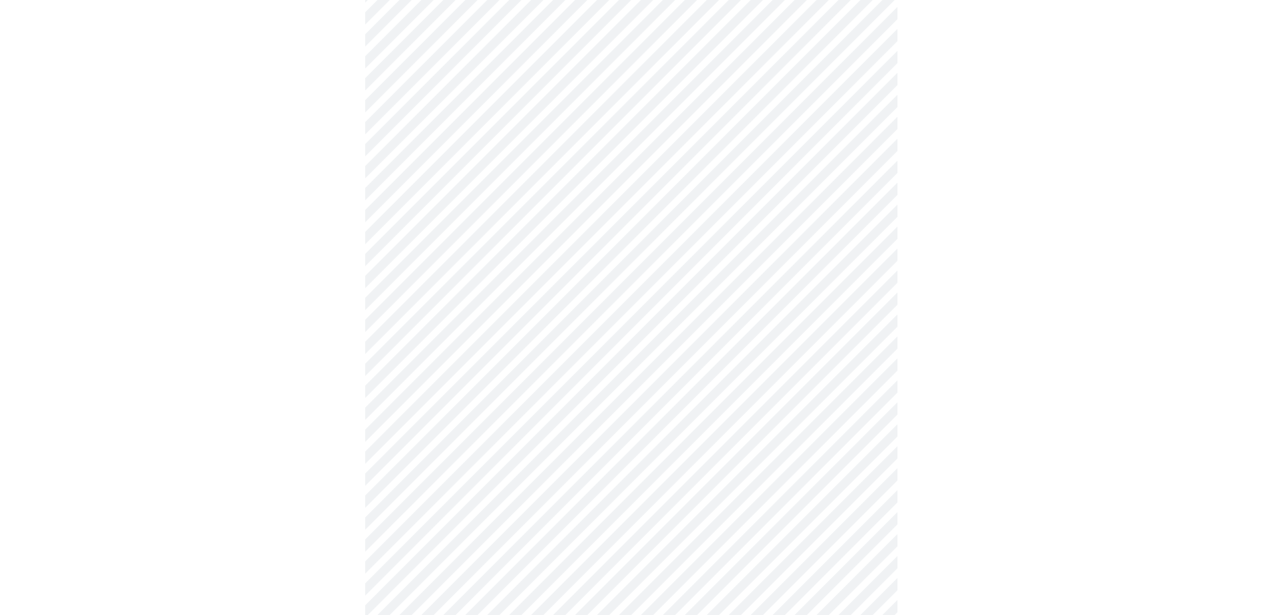
scroll to position [399, 0]
click at [461, 359] on body "MyMenopauseRx Appointments Messaging Labs 2 Uploads Medications Community Refer…" at bounding box center [630, 235] width 1251 height 1259
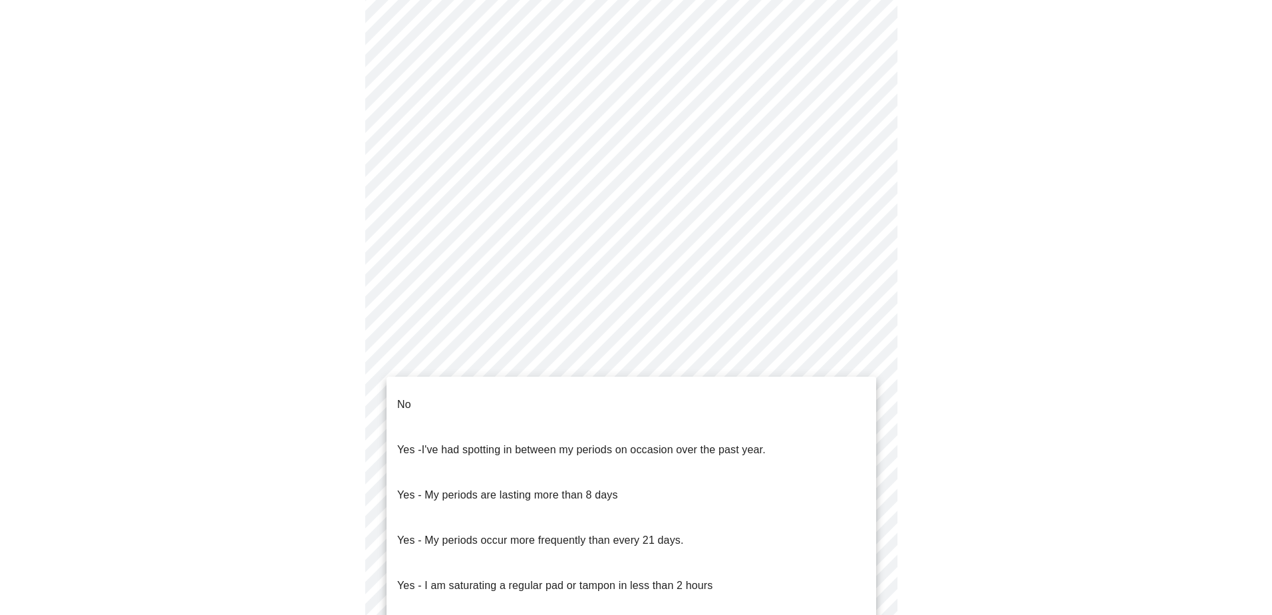
click at [484, 399] on li "No" at bounding box center [630, 404] width 489 height 45
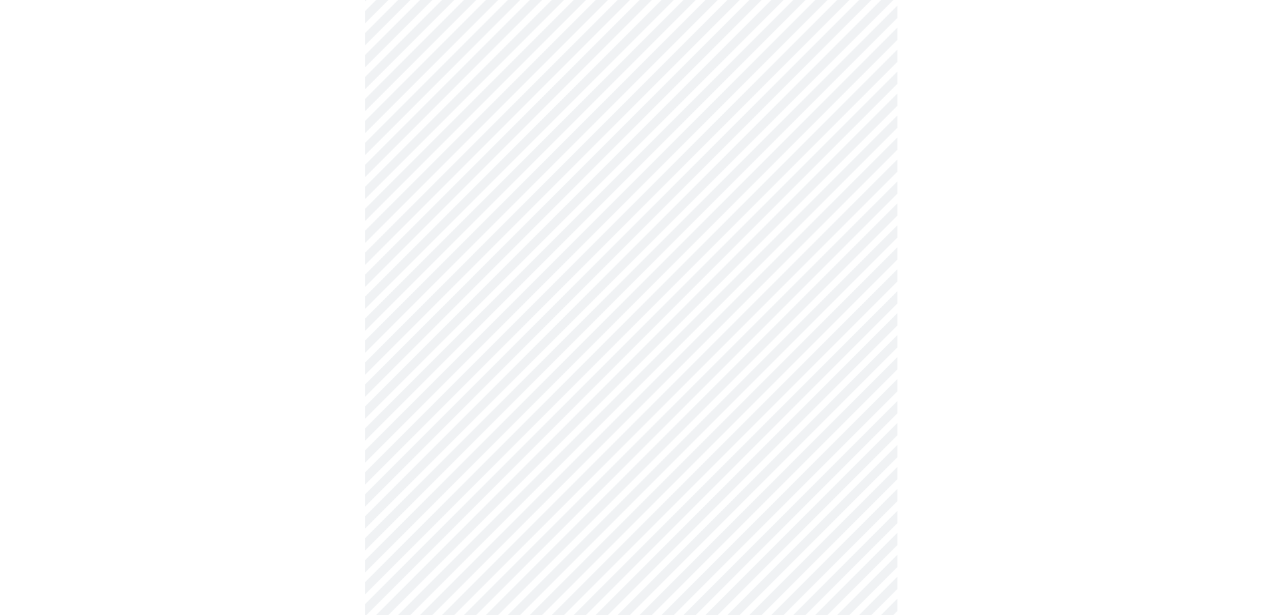
scroll to position [532, 0]
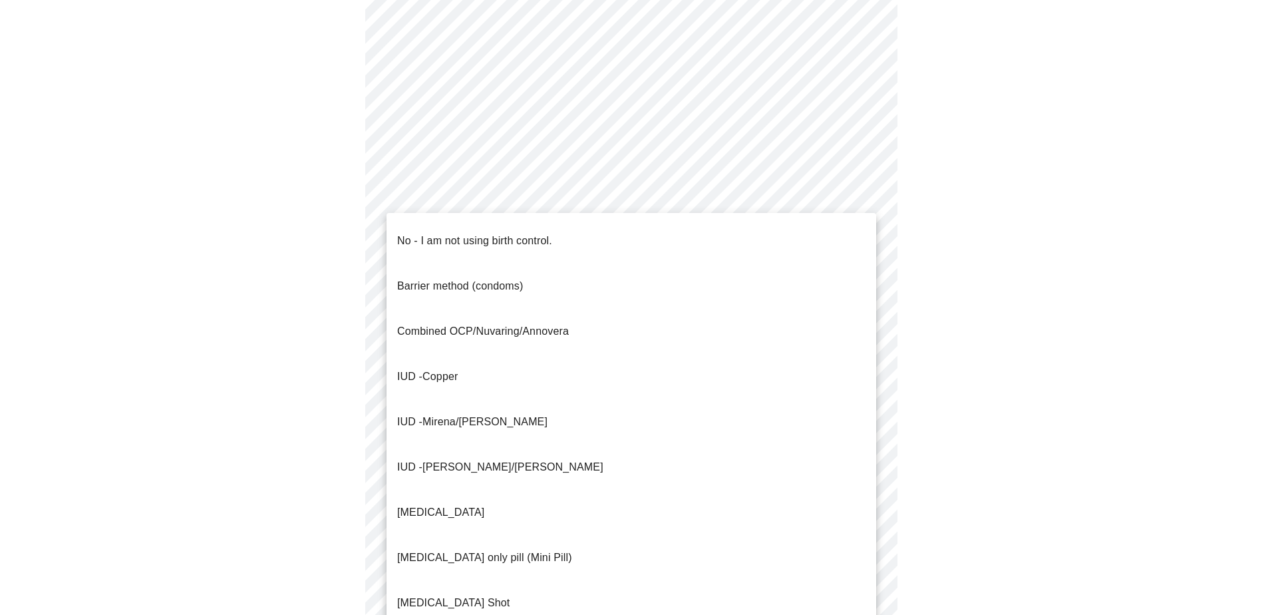
click at [519, 331] on body "MyMenopauseRx Appointments Messaging Labs 2 Uploads Medications Community Refer…" at bounding box center [635, 98] width 1261 height 1251
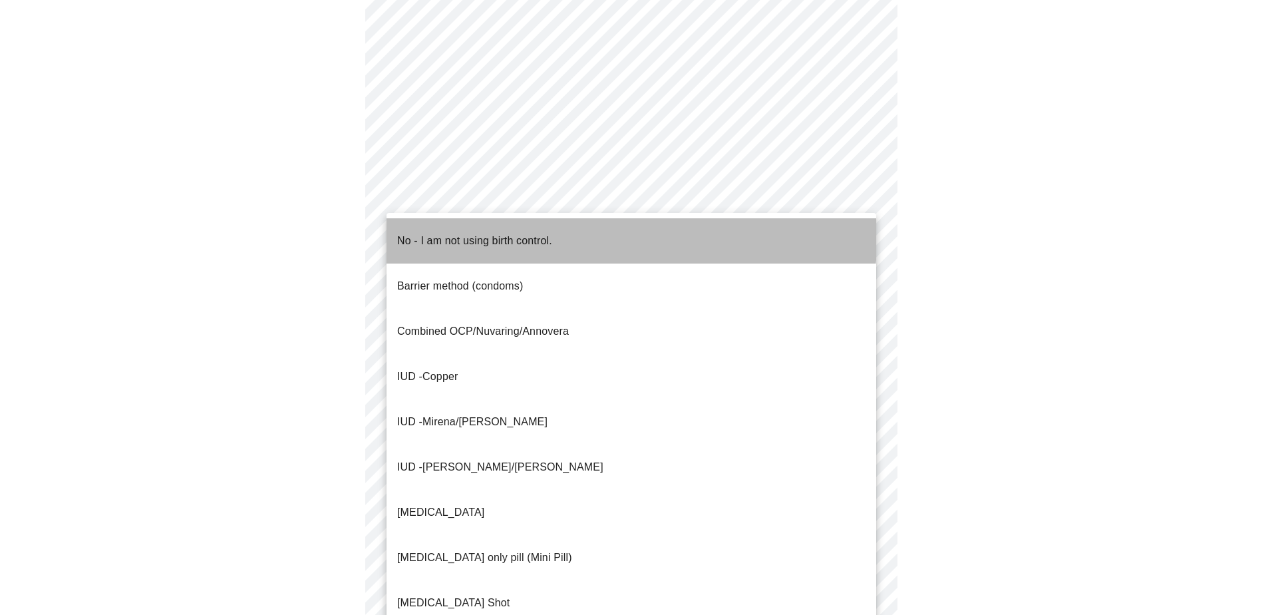
click at [463, 233] on p "No - I am not using birth control." at bounding box center [474, 241] width 155 height 16
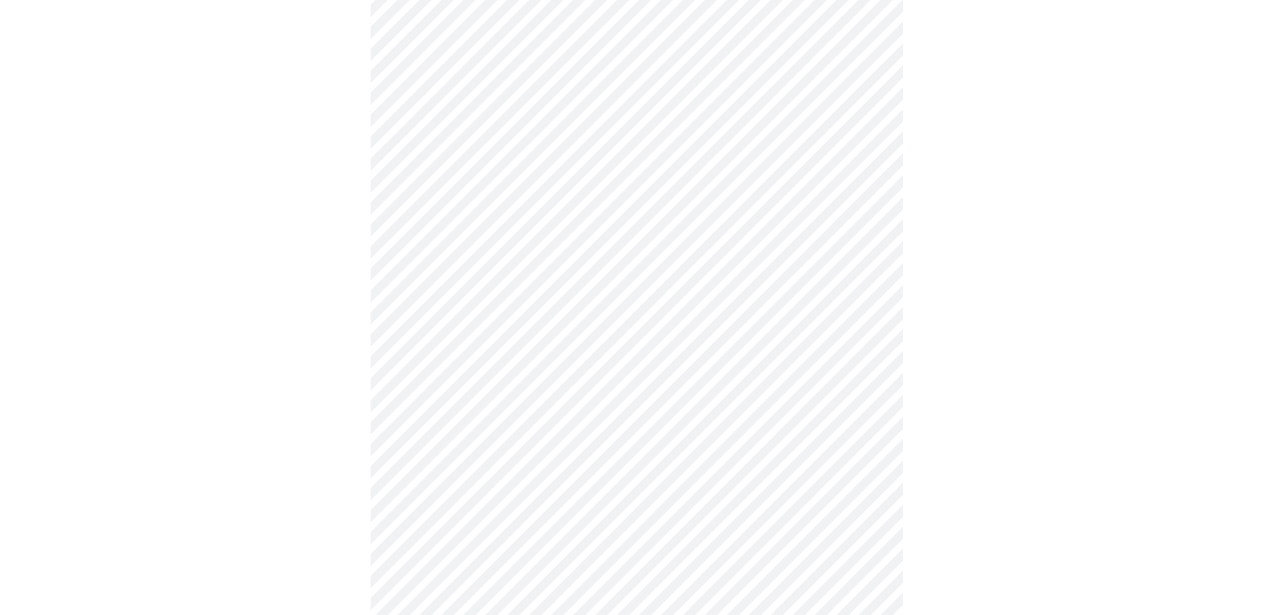
scroll to position [628, 0]
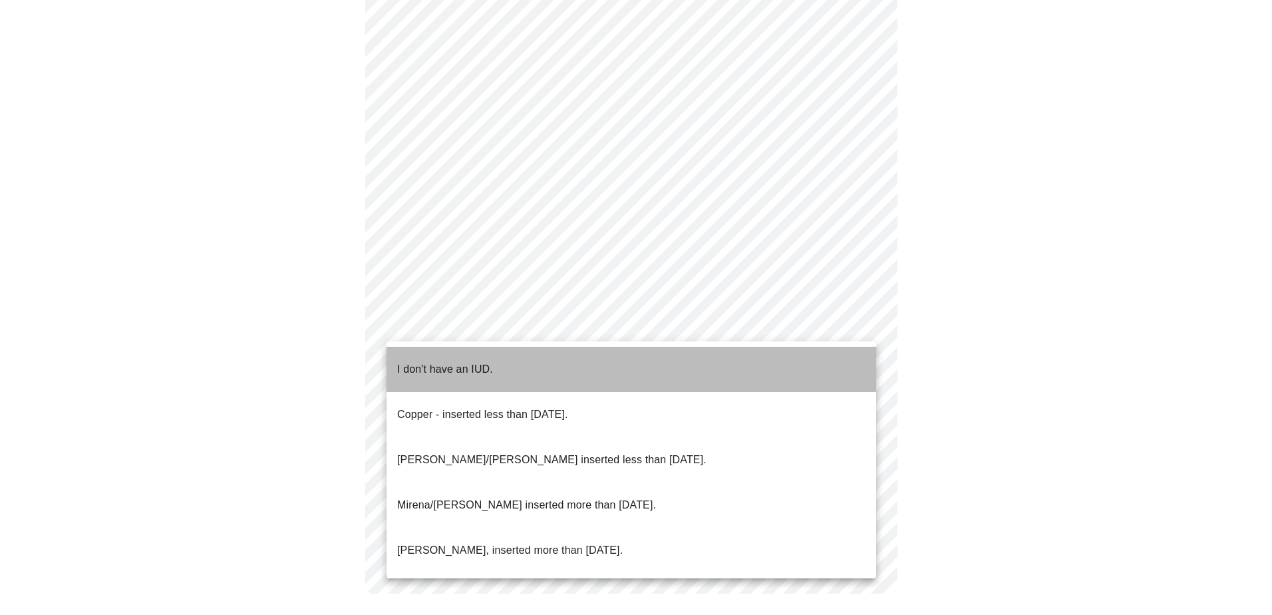
click at [440, 361] on p "I don't have an IUD." at bounding box center [445, 369] width 96 height 16
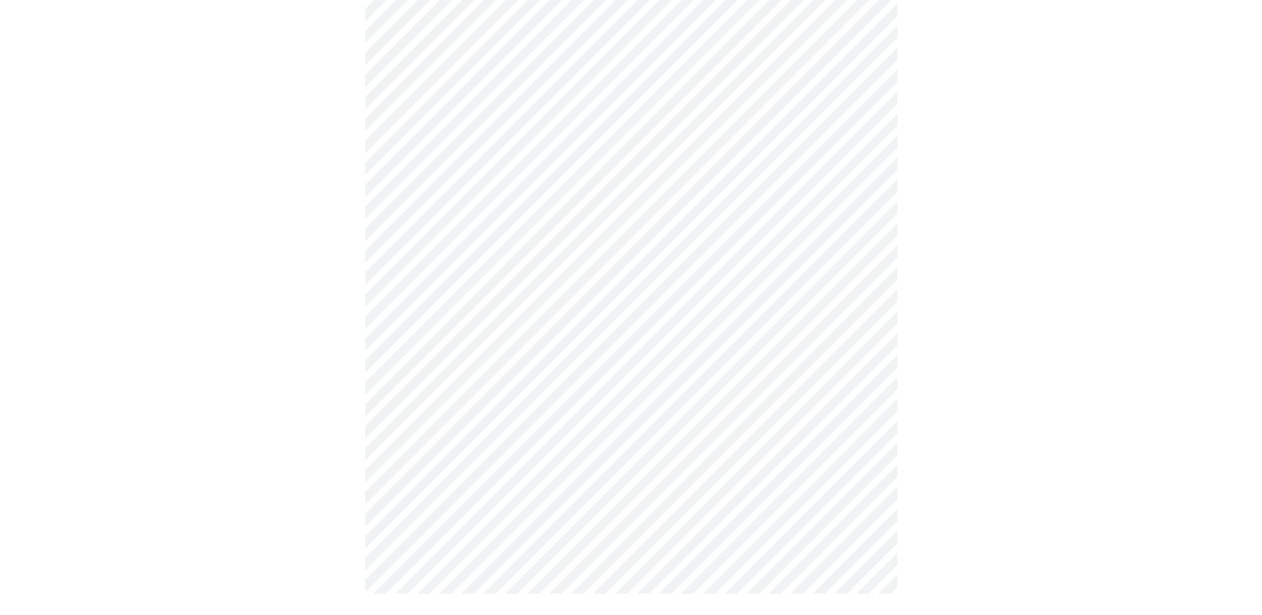
click at [506, 425] on body "MyMenopauseRx Appointments Messaging Labs 2 Uploads Medications Community Refer…" at bounding box center [630, 2] width 1251 height 1235
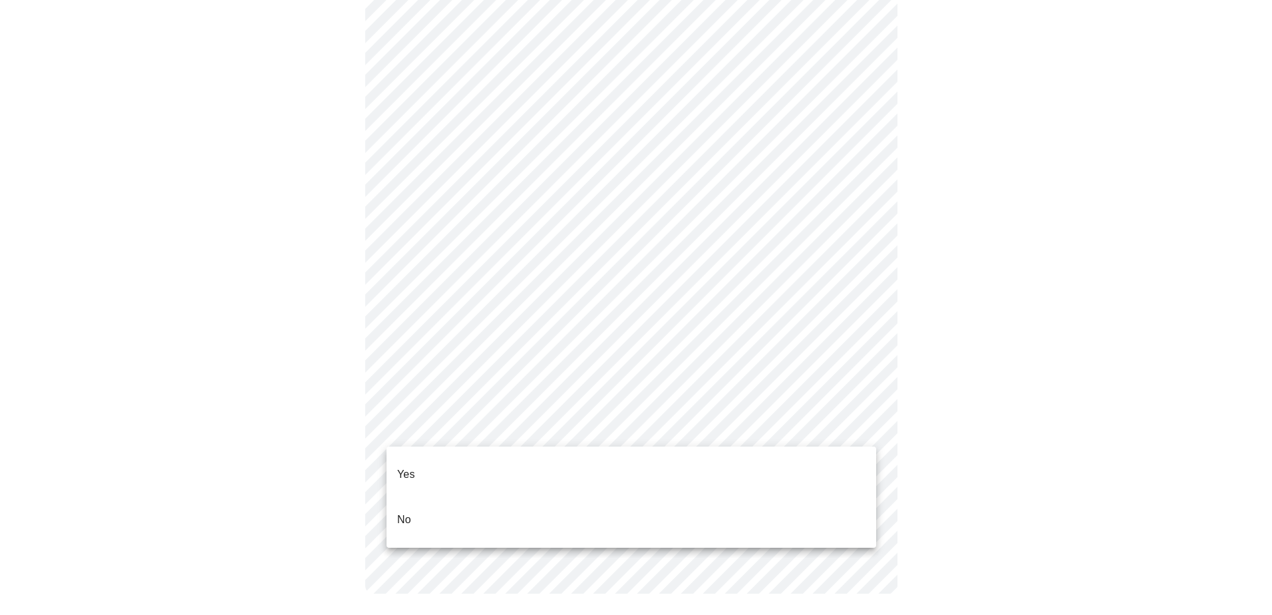
drag, startPoint x: 457, startPoint y: 496, endPoint x: 495, endPoint y: 491, distance: 38.9
click at [459, 497] on li "No" at bounding box center [630, 519] width 489 height 45
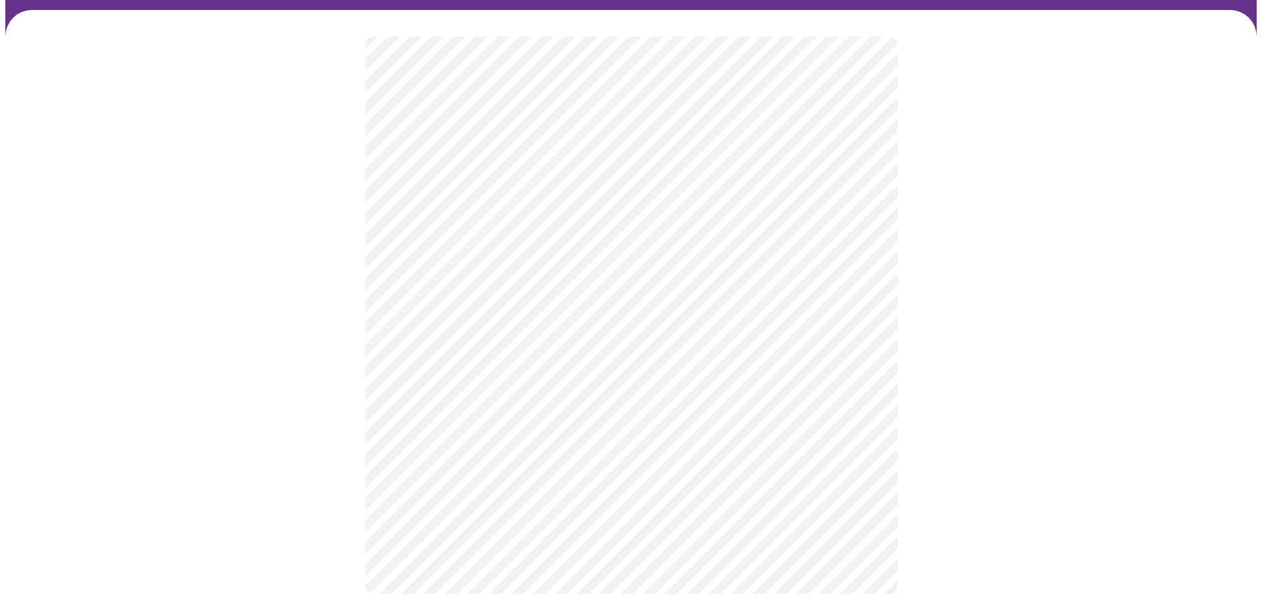
scroll to position [59, 0]
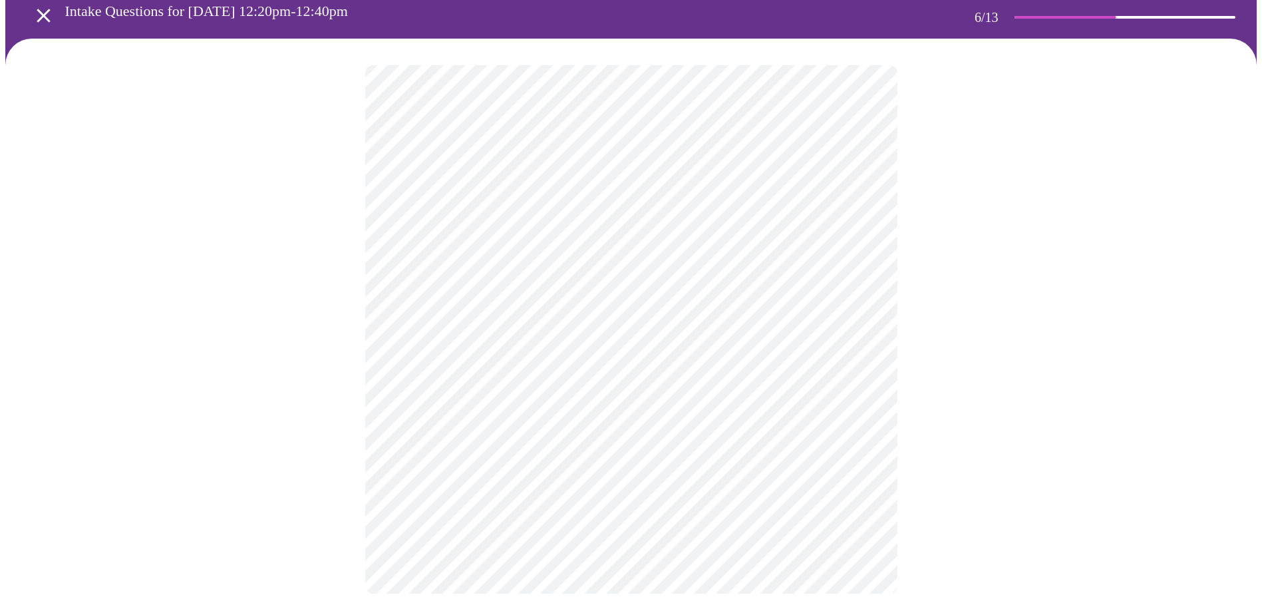
click at [352, 221] on div at bounding box center [630, 329] width 1251 height 581
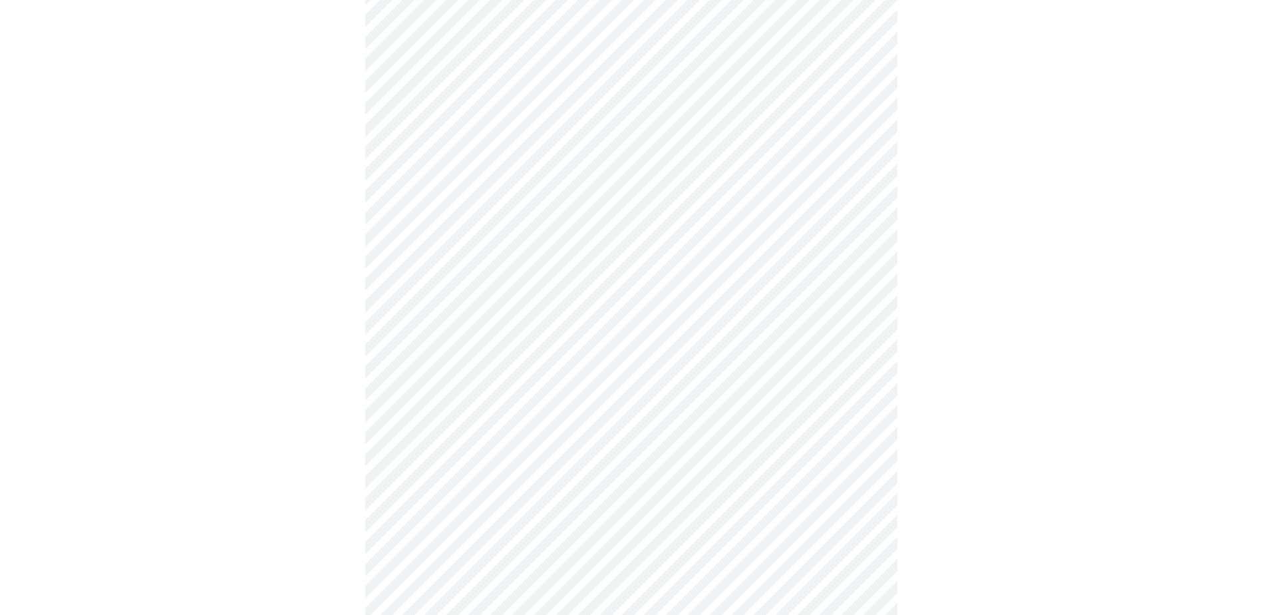
scroll to position [3489, 0]
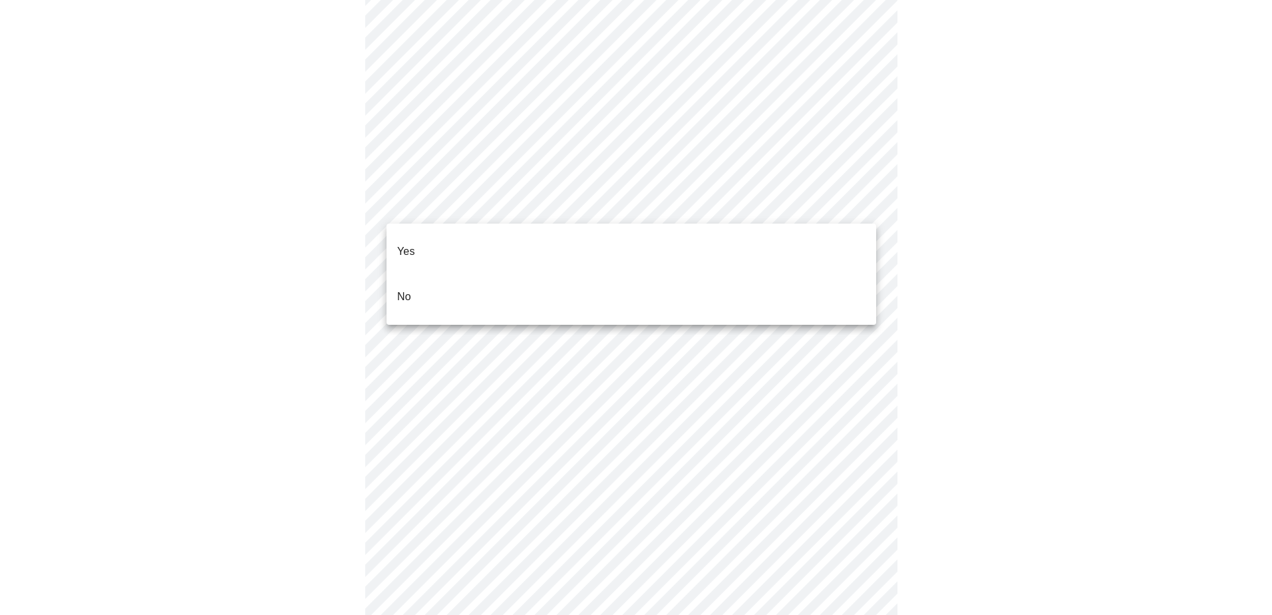
click at [507, 274] on li "No" at bounding box center [630, 296] width 489 height 45
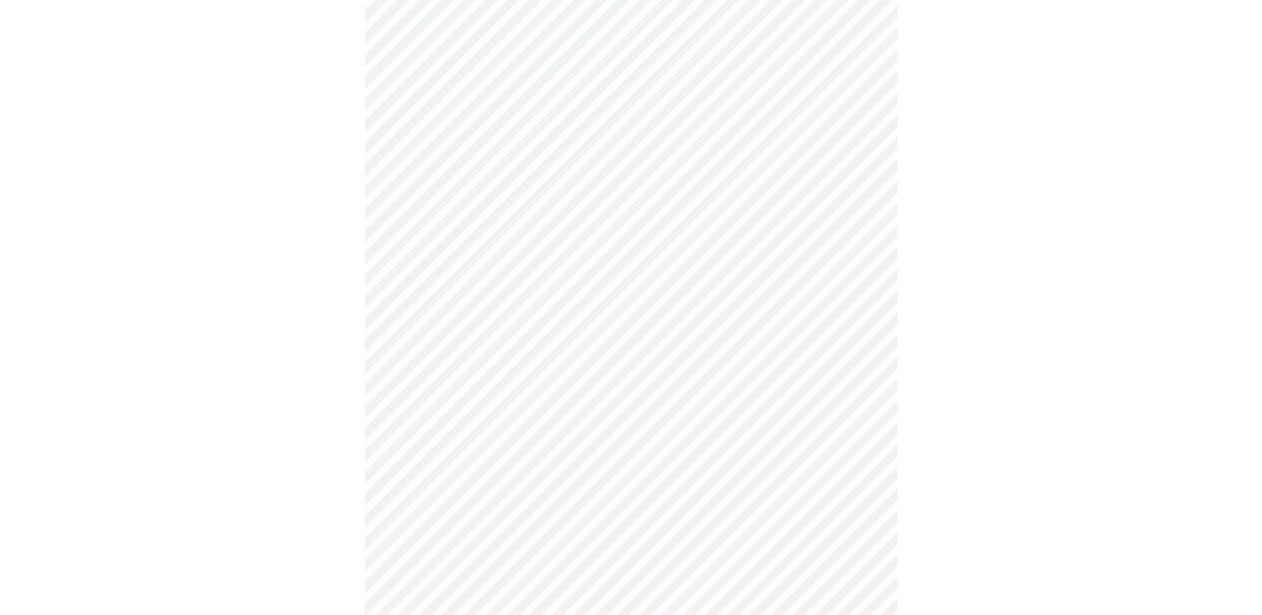
scroll to position [605, 0]
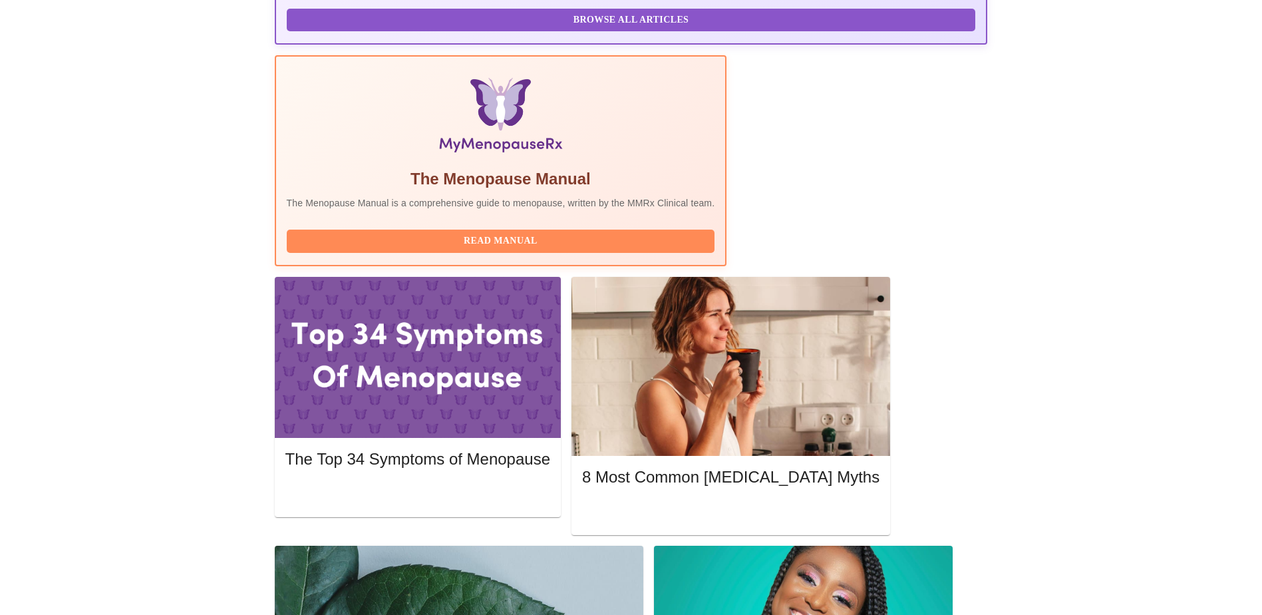
scroll to position [399, 0]
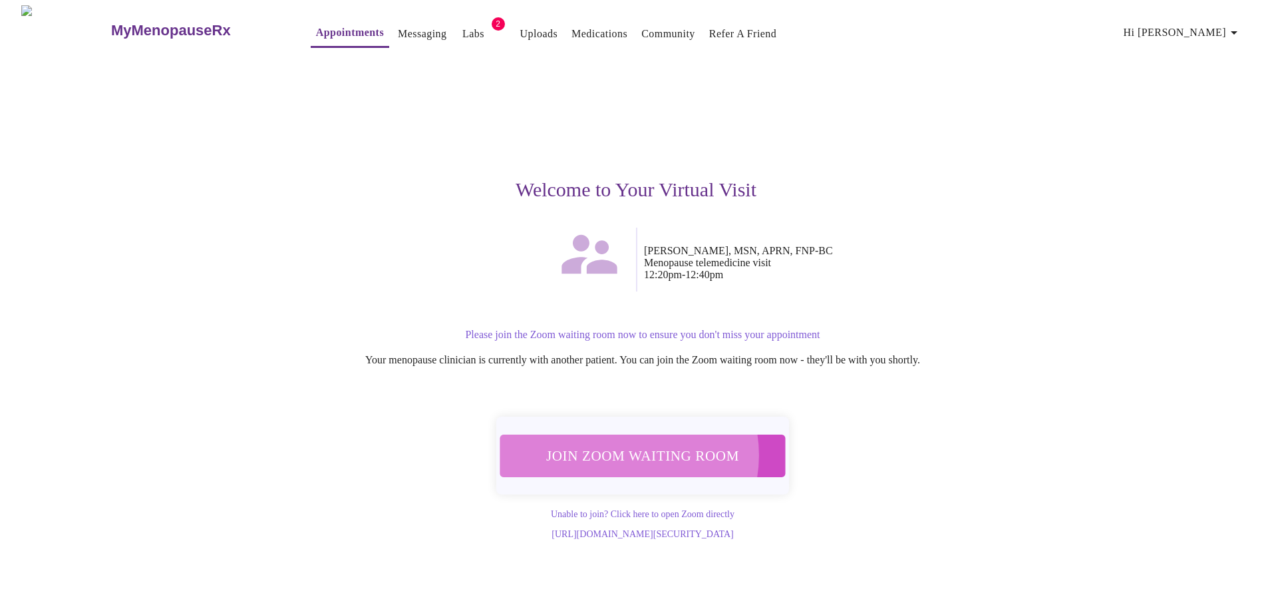
click at [629, 448] on span "Join Zoom Waiting Room" at bounding box center [642, 455] width 258 height 25
